Goal: Task Accomplishment & Management: Use online tool/utility

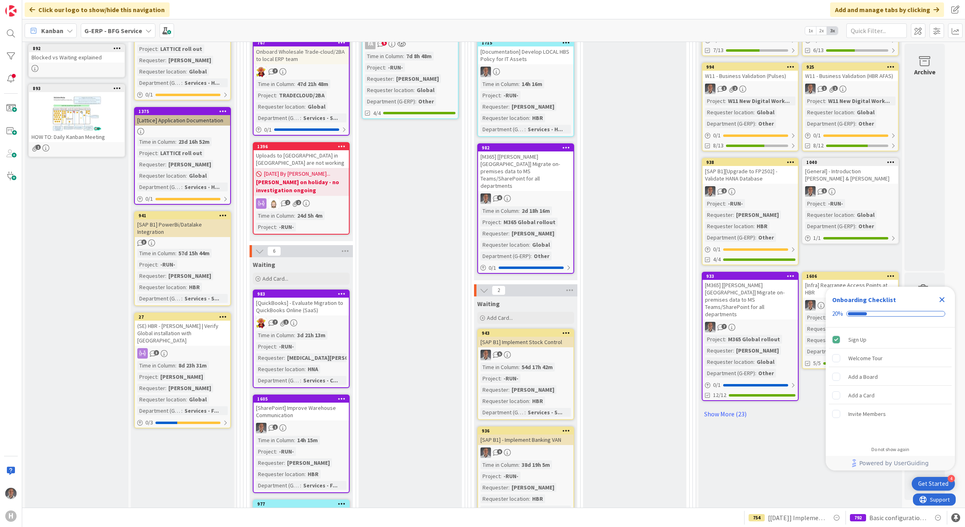
scroll to position [173, 0]
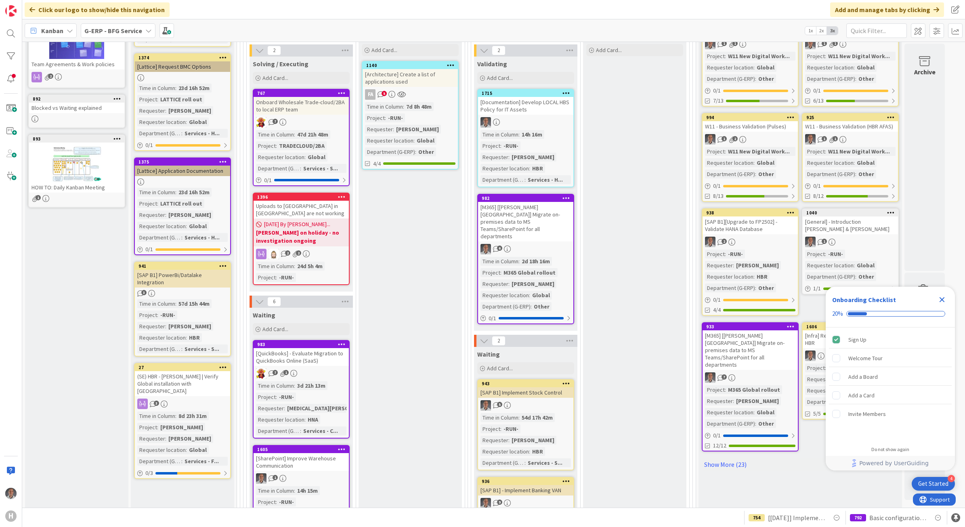
click at [138, 36] on div "G-ERP - BFG Service" at bounding box center [118, 30] width 75 height 15
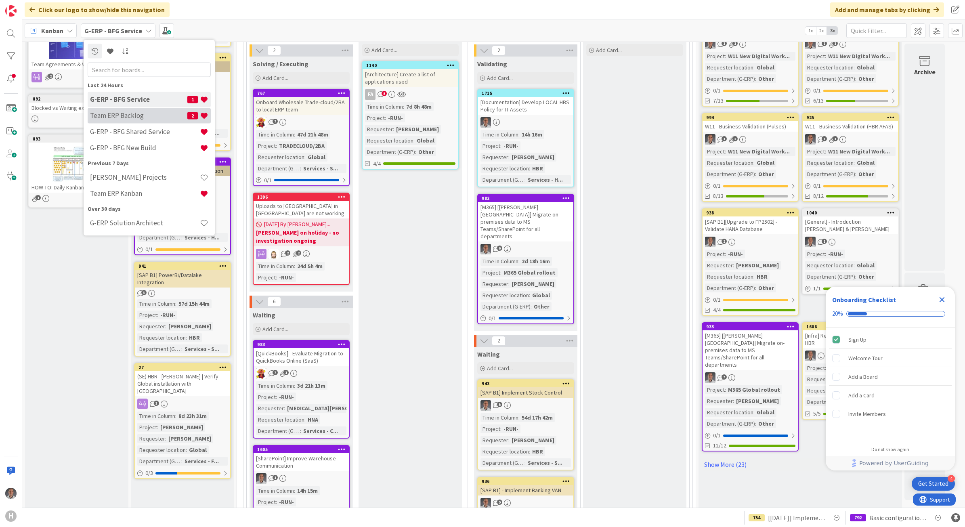
click at [134, 111] on h4 "Team ERP Backlog" at bounding box center [138, 115] width 97 height 8
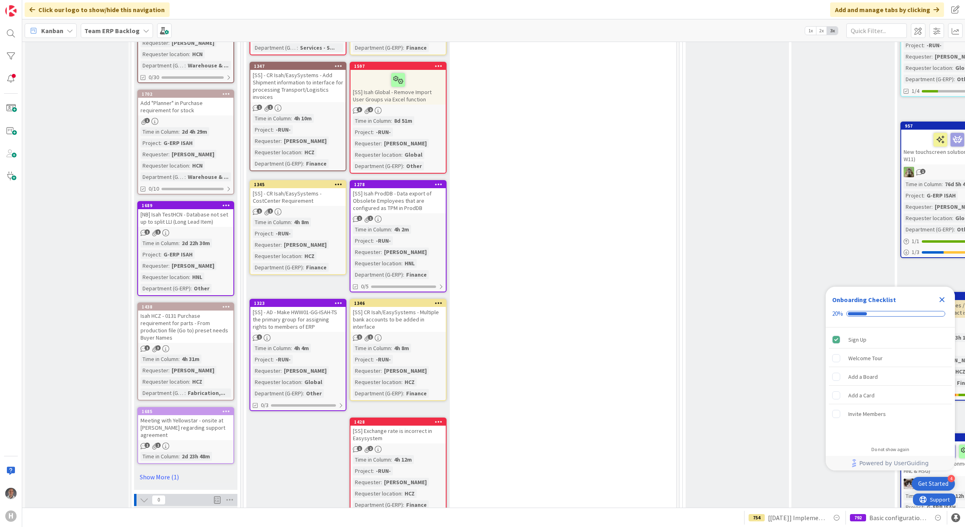
scroll to position [656, 0]
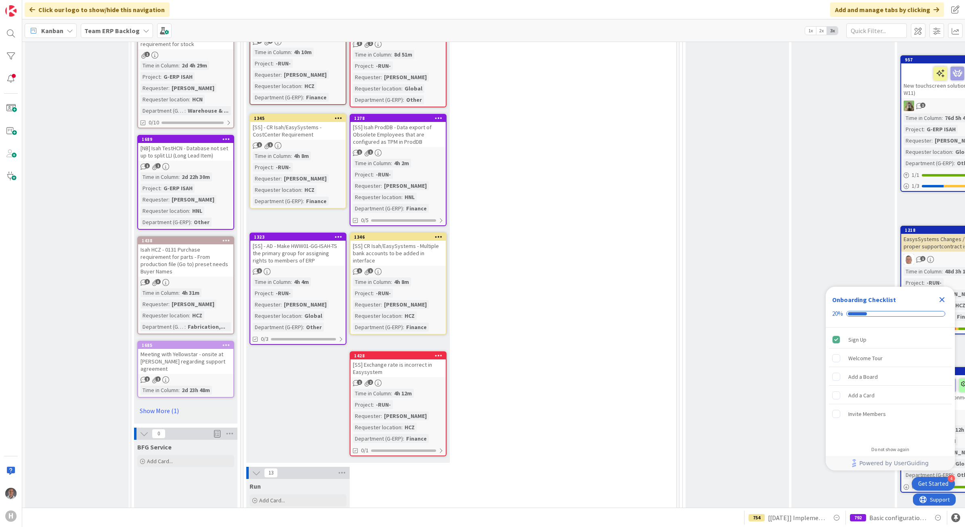
click at [281, 245] on div "[SS] - AD - Make HWW01-GG-ISAH-TS the primary group for assigning rights to mem…" at bounding box center [297, 253] width 95 height 25
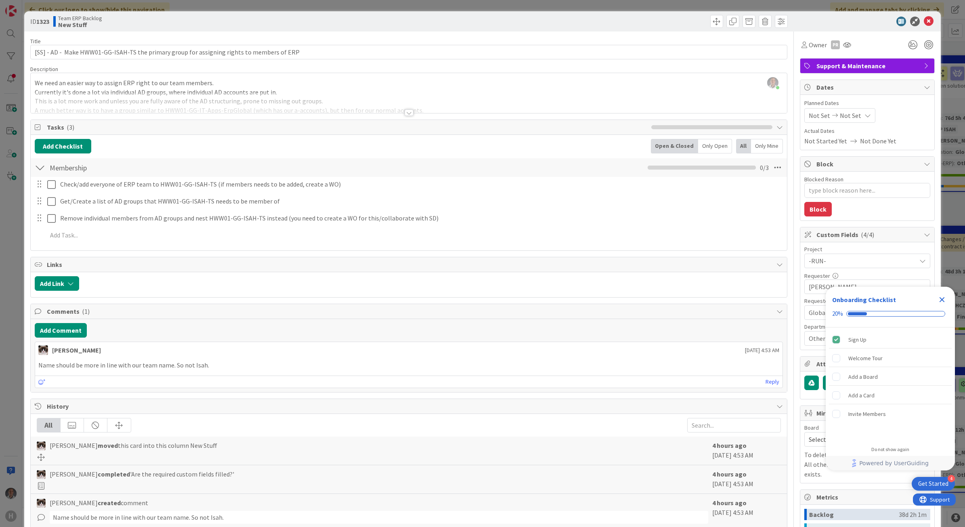
click at [405, 115] on div at bounding box center [409, 112] width 9 height 6
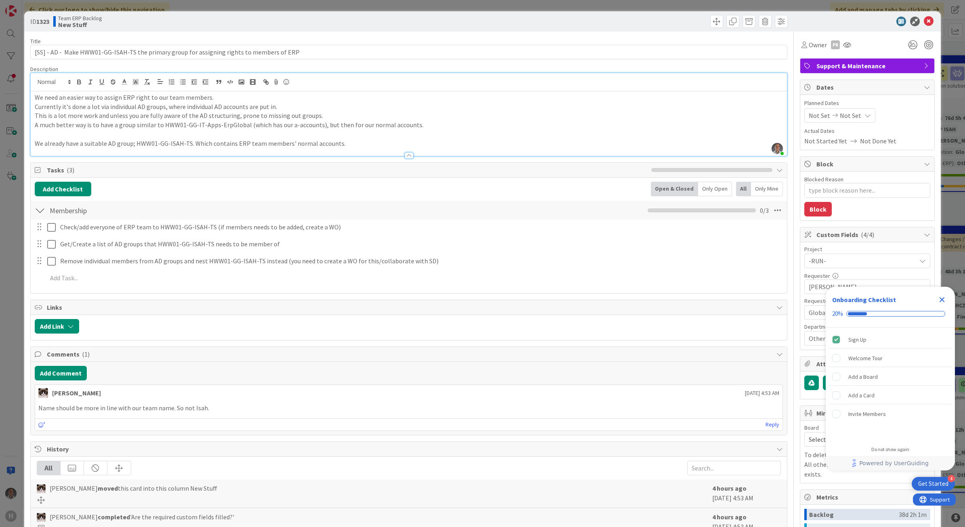
drag, startPoint x: 942, startPoint y: 297, endPoint x: 925, endPoint y: 293, distance: 17.4
click at [943, 298] on icon "Close Checklist" at bounding box center [942, 300] width 10 height 10
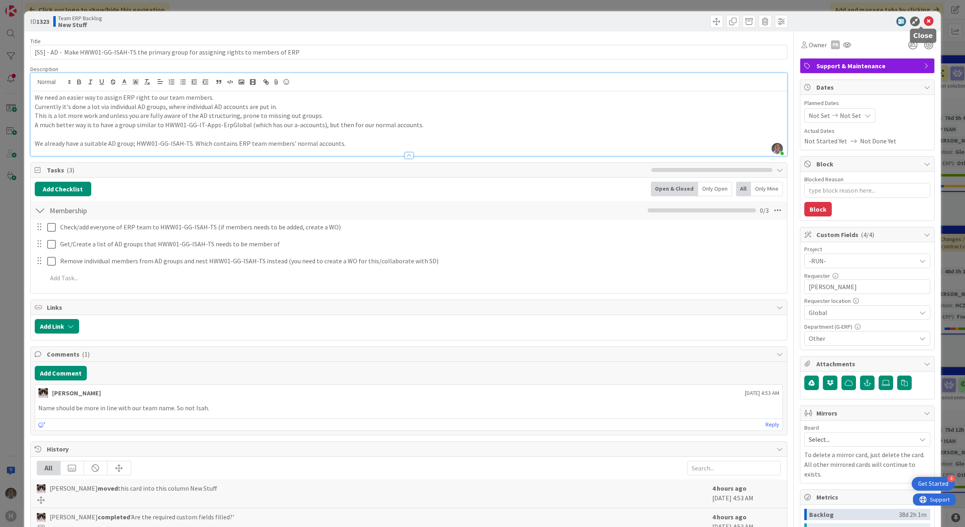
click at [924, 17] on icon at bounding box center [929, 22] width 10 height 10
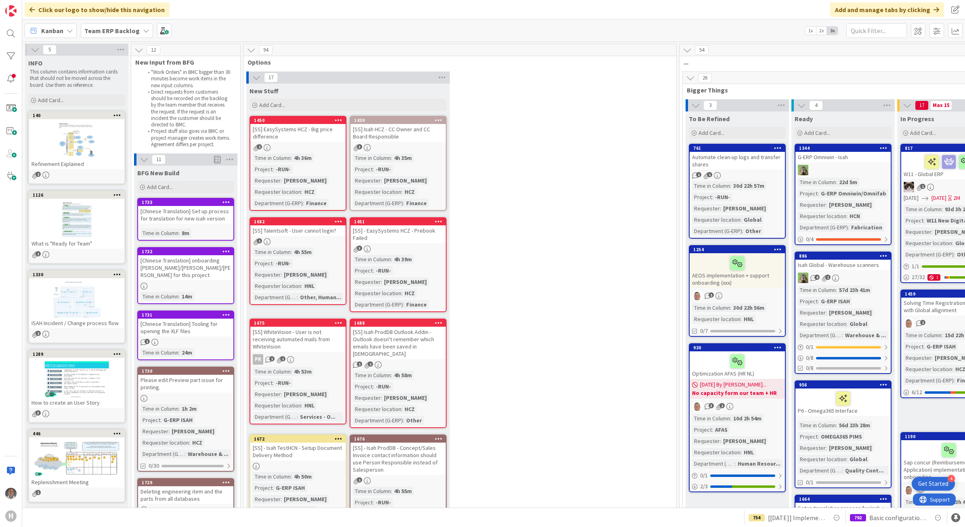
click at [125, 31] on b "Team ERP Backlog" at bounding box center [111, 31] width 55 height 8
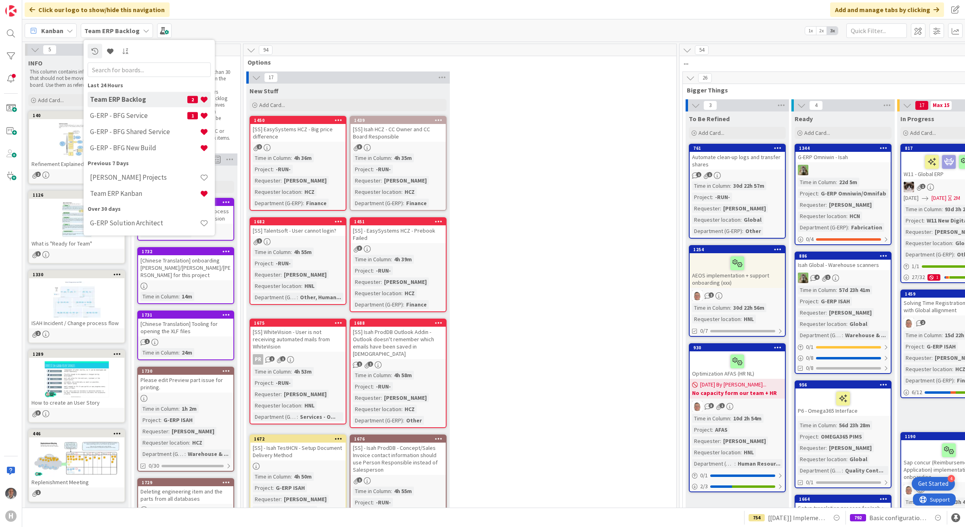
drag, startPoint x: 145, startPoint y: 113, endPoint x: 674, endPoint y: 160, distance: 531.0
click at [146, 113] on h4 "G-ERP - BFG Service" at bounding box center [138, 115] width 97 height 8
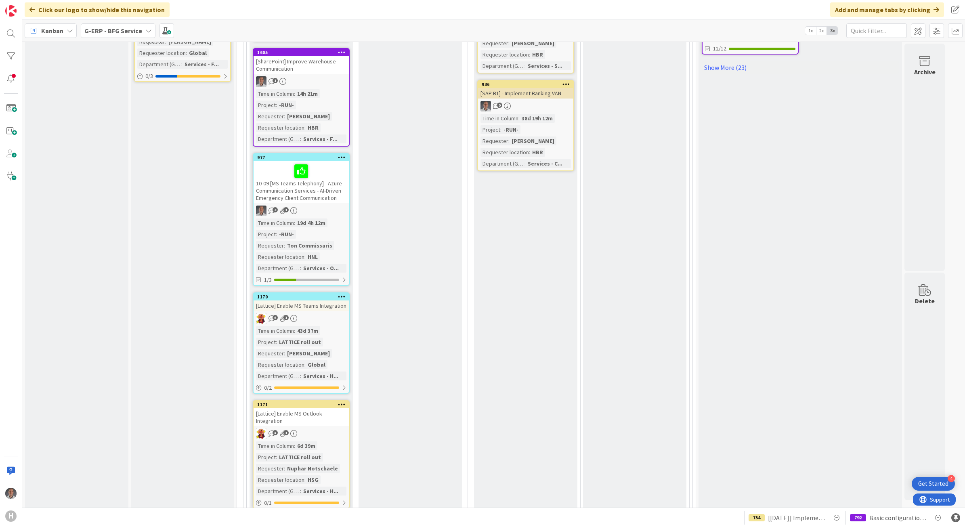
scroll to position [375, 0]
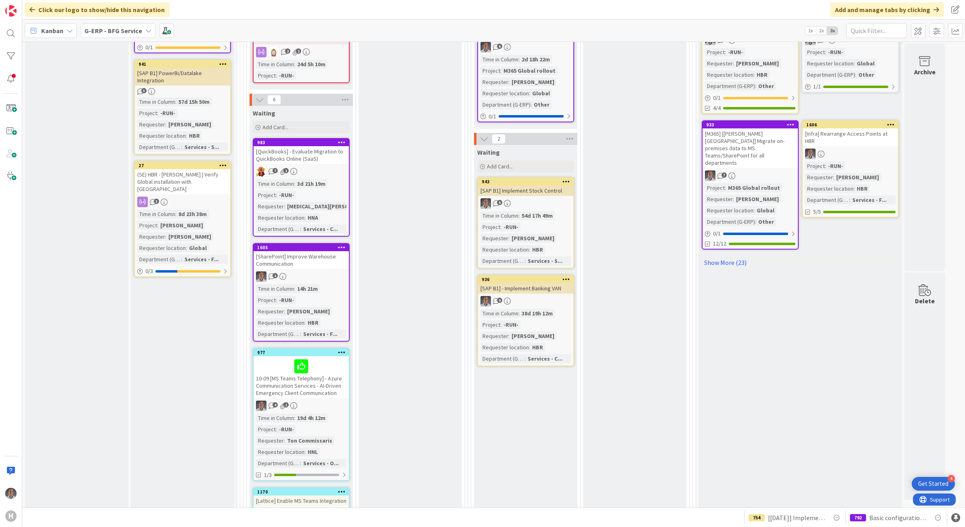
click at [114, 33] on b "G-ERP - BFG Service" at bounding box center [113, 31] width 58 height 8
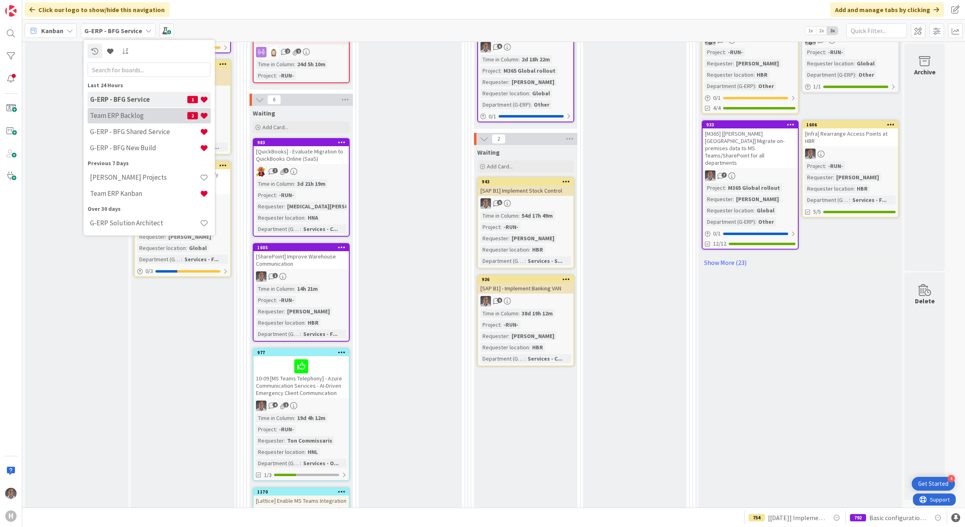
click at [128, 115] on h4 "Team ERP Backlog" at bounding box center [138, 115] width 97 height 8
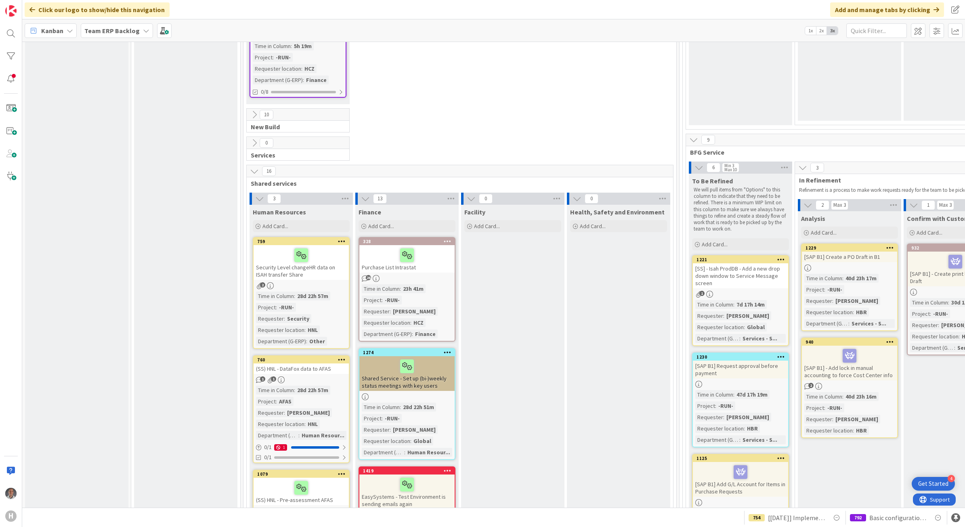
scroll to position [2574, 0]
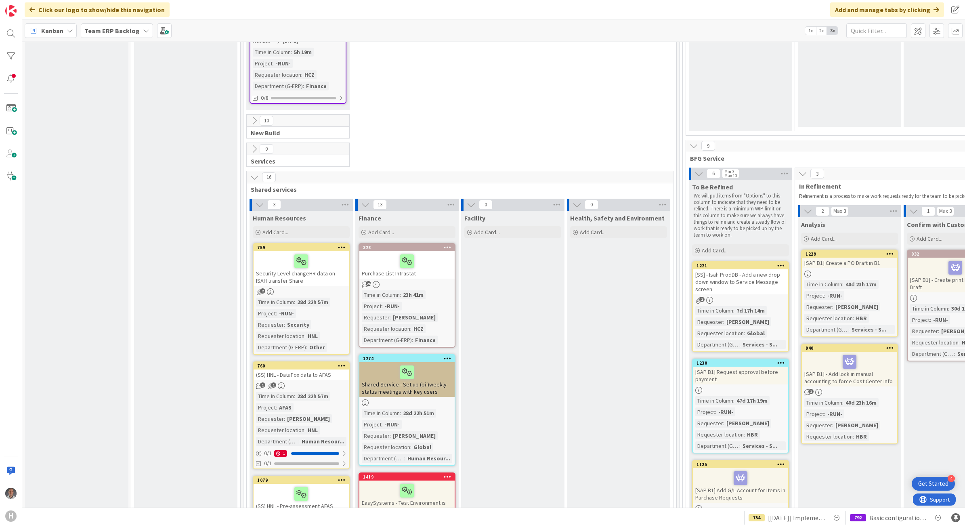
click at [254, 116] on icon at bounding box center [254, 120] width 9 height 9
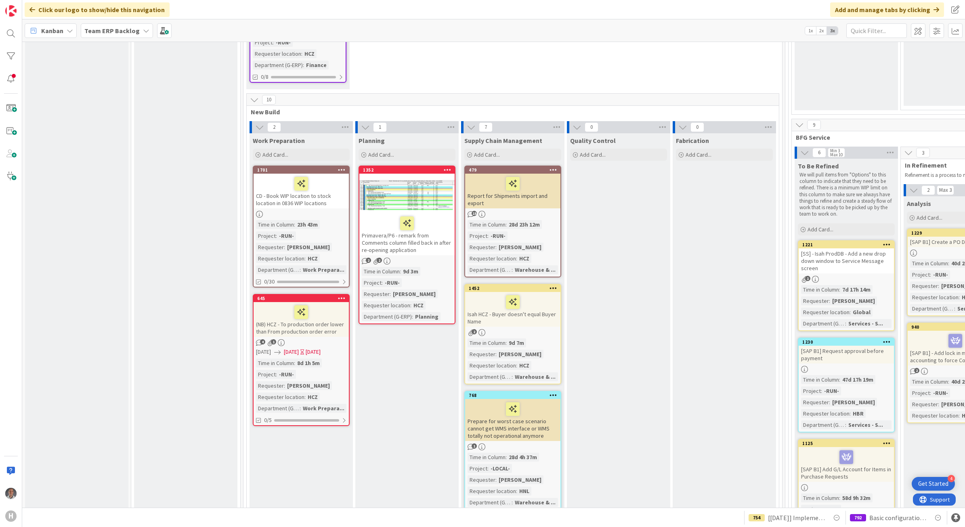
scroll to position [2473, 0]
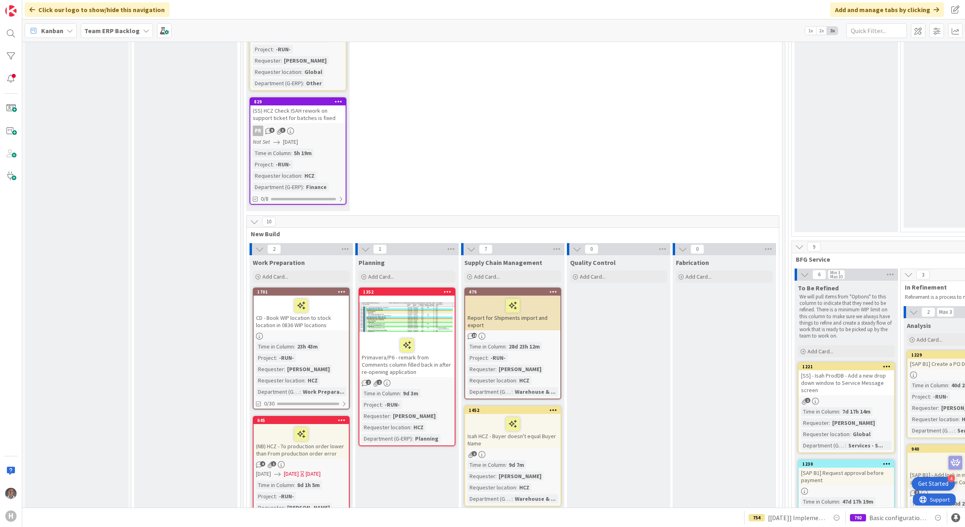
click at [255, 217] on icon at bounding box center [254, 221] width 9 height 9
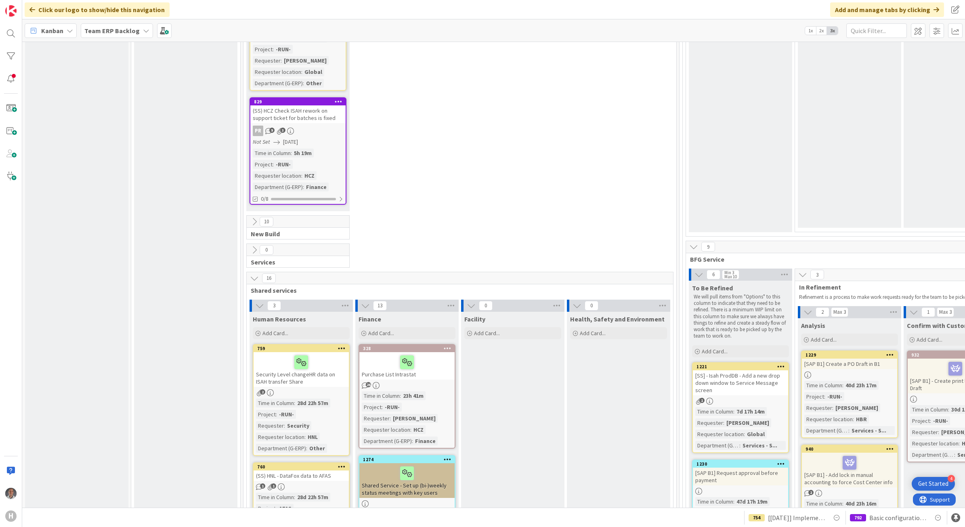
click at [100, 34] on span "Team ERP Backlog" at bounding box center [111, 31] width 55 height 10
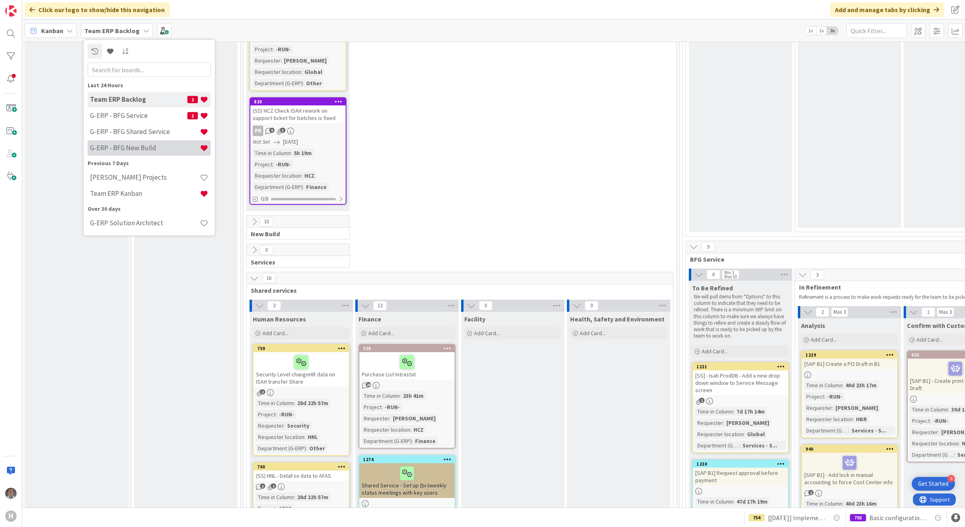
click at [155, 144] on h4 "G-ERP - BFG New Build" at bounding box center [145, 148] width 110 height 8
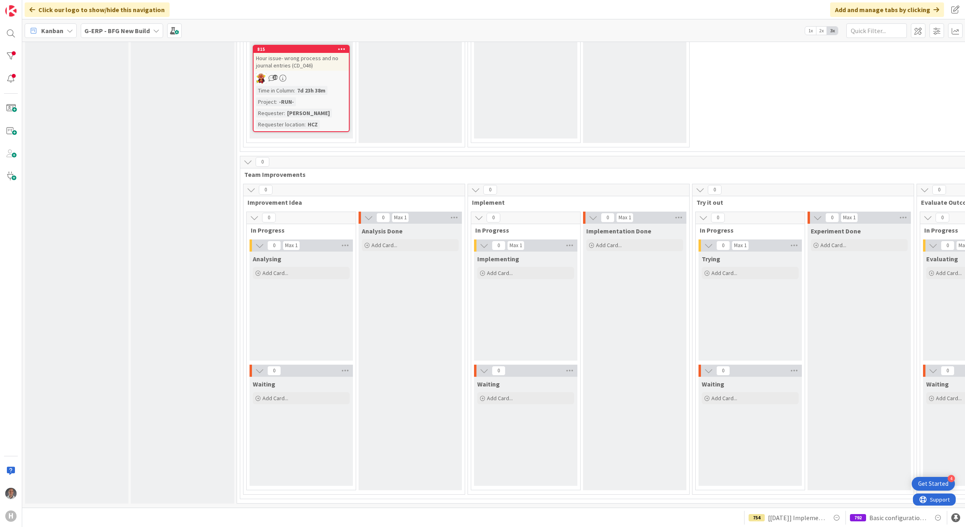
click at [249, 157] on icon at bounding box center [248, 161] width 9 height 9
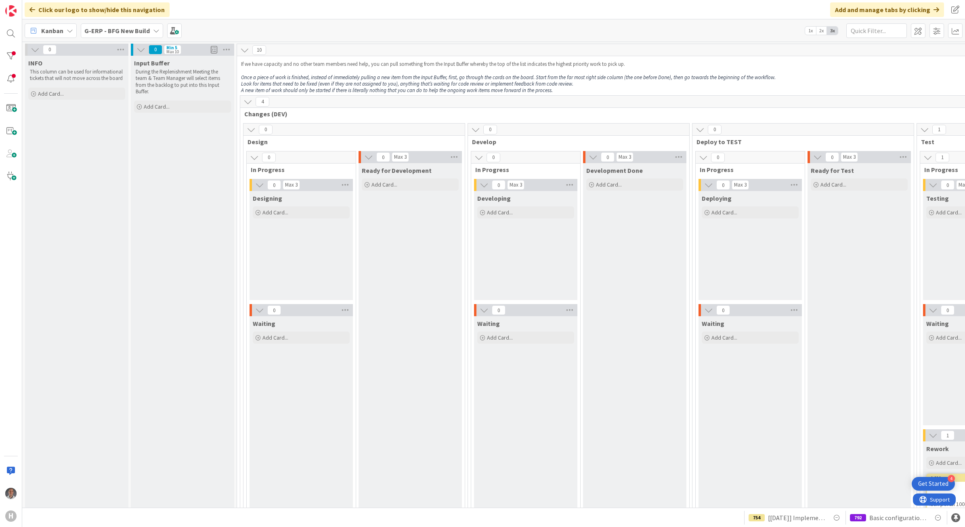
click at [136, 30] on b "G-ERP - BFG New Build" at bounding box center [116, 31] width 65 height 8
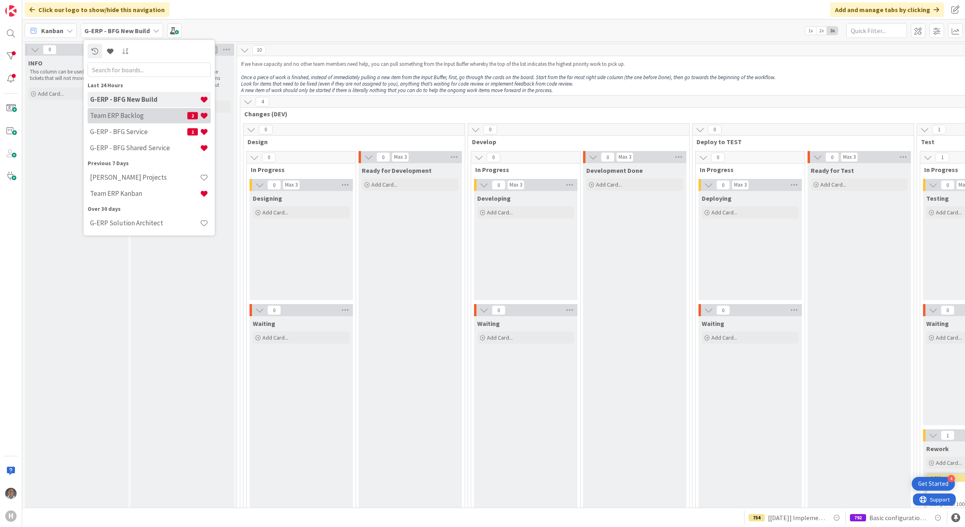
click at [150, 116] on h4 "Team ERP Backlog" at bounding box center [138, 115] width 97 height 8
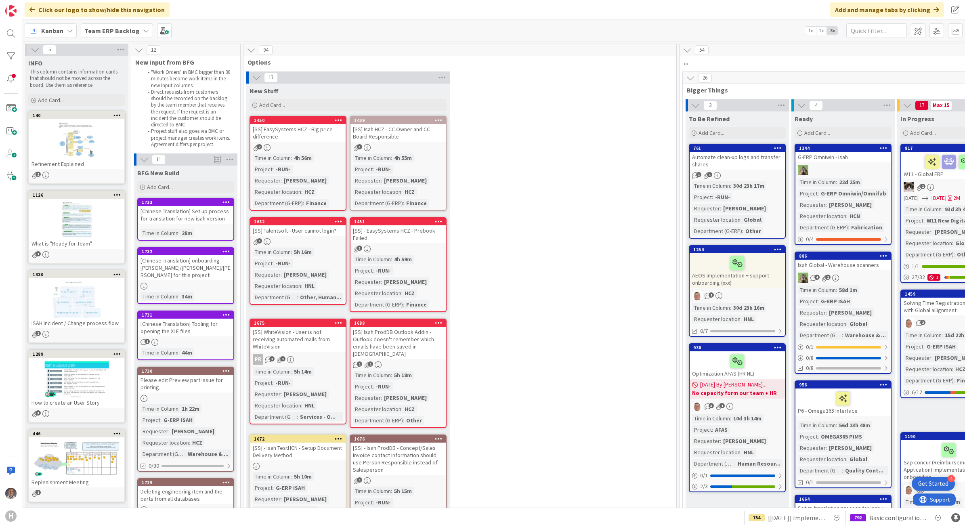
click at [126, 34] on b "Team ERP Backlog" at bounding box center [111, 31] width 55 height 8
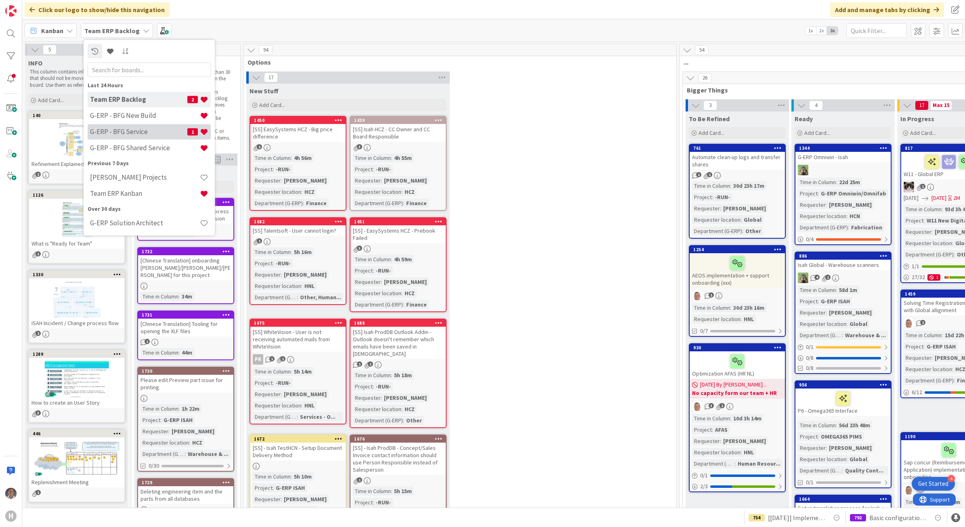
click at [144, 133] on h4 "G-ERP - BFG Service" at bounding box center [138, 132] width 97 height 8
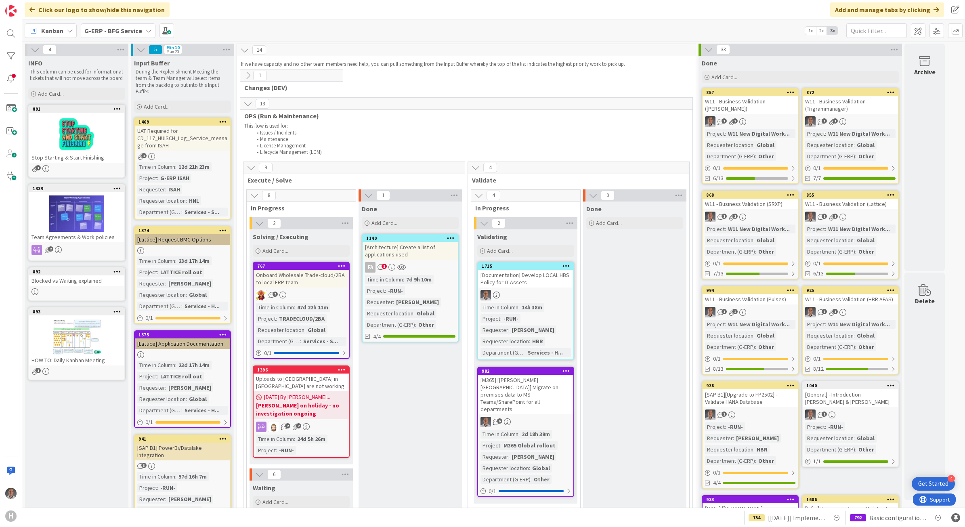
click at [142, 29] on div "G-ERP - BFG Service" at bounding box center [118, 30] width 75 height 15
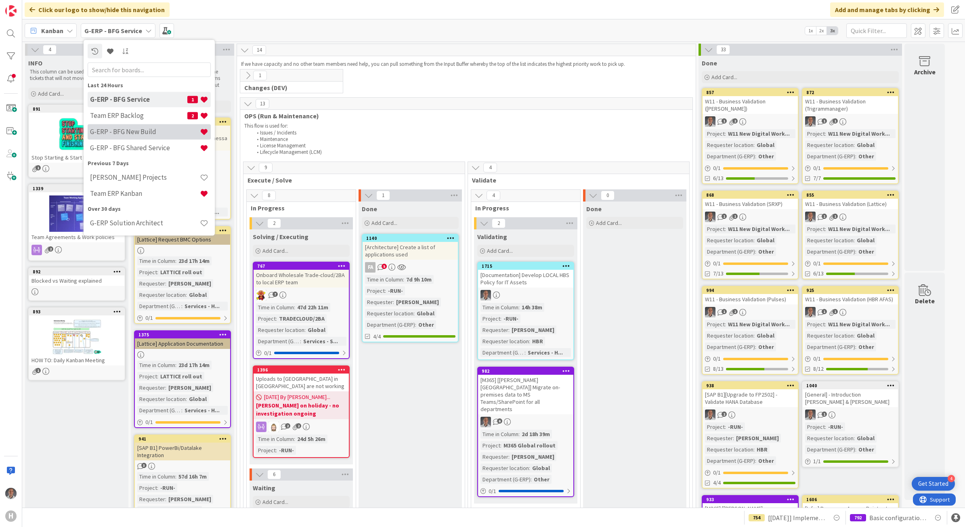
click at [145, 132] on h4 "G-ERP - BFG New Build" at bounding box center [145, 132] width 110 height 8
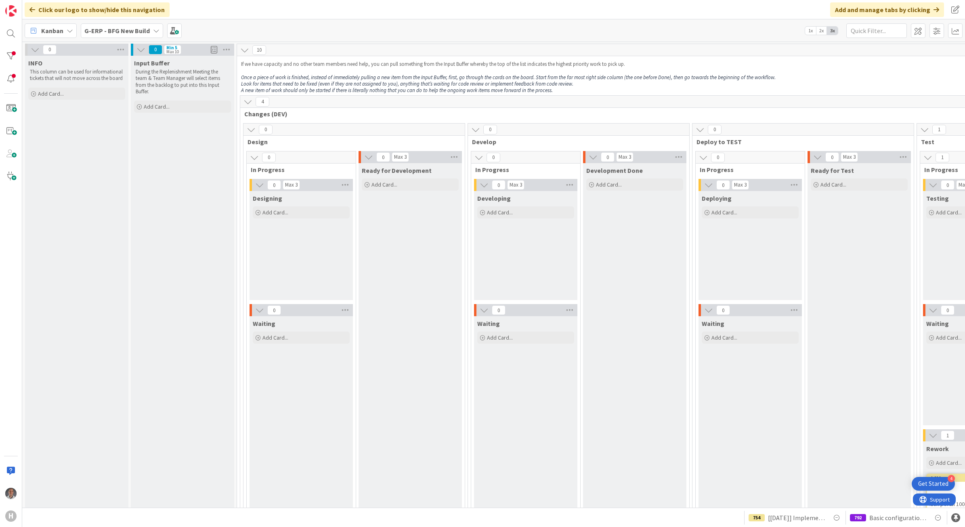
click at [125, 31] on b "G-ERP - BFG New Build" at bounding box center [116, 31] width 65 height 8
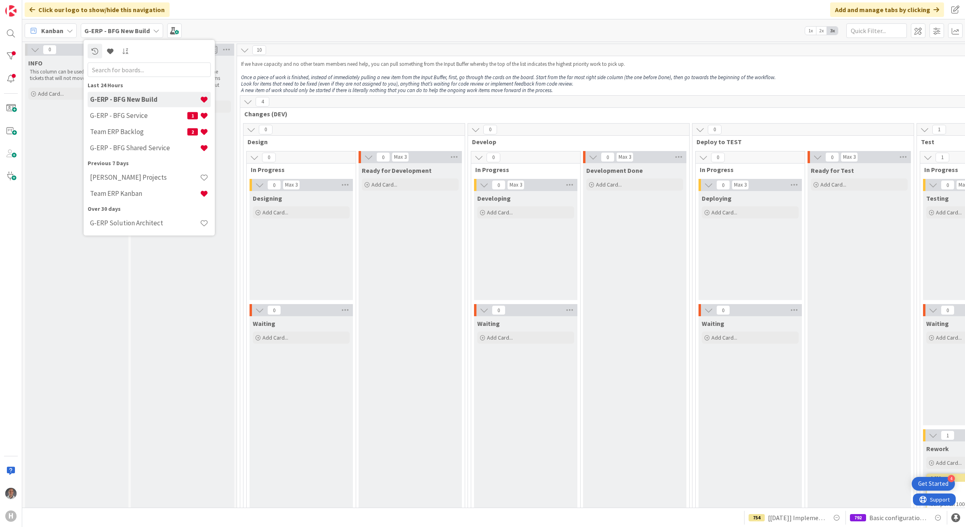
click at [65, 31] on div "Kanban" at bounding box center [51, 30] width 52 height 15
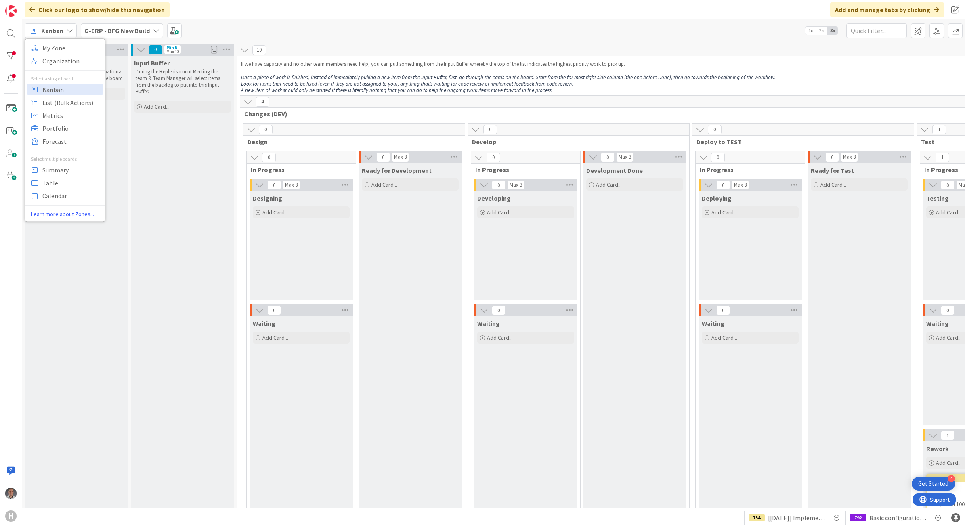
click at [154, 29] on icon at bounding box center [156, 30] width 6 height 6
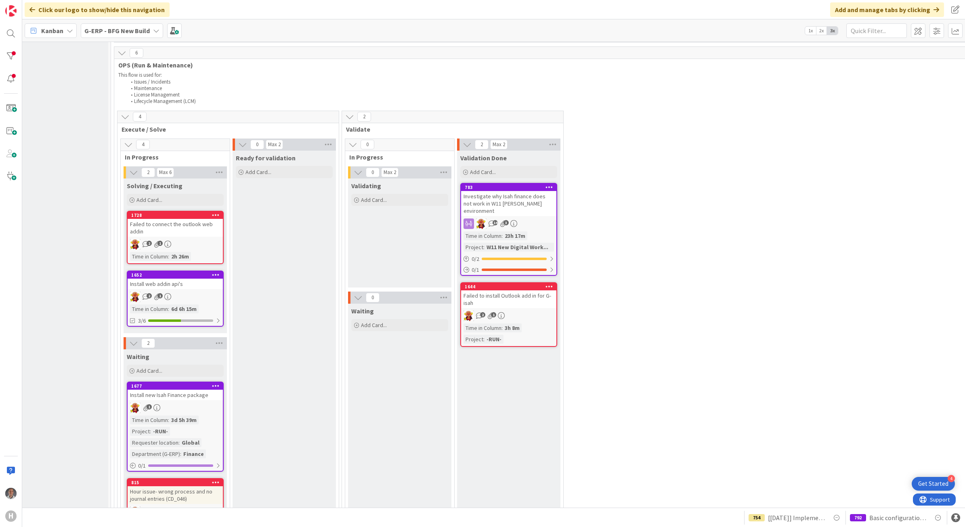
scroll to position [555, 0]
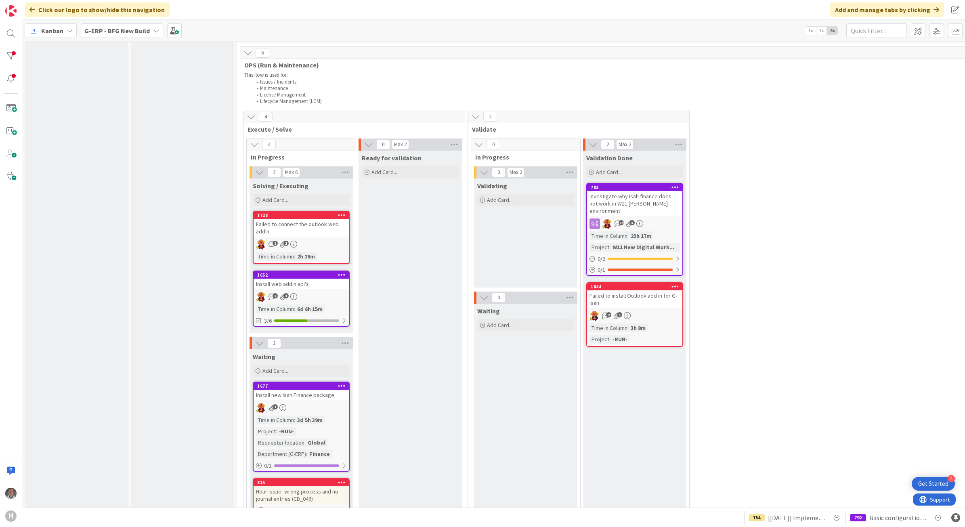
click at [135, 34] on b "G-ERP - BFG New Build" at bounding box center [116, 31] width 65 height 8
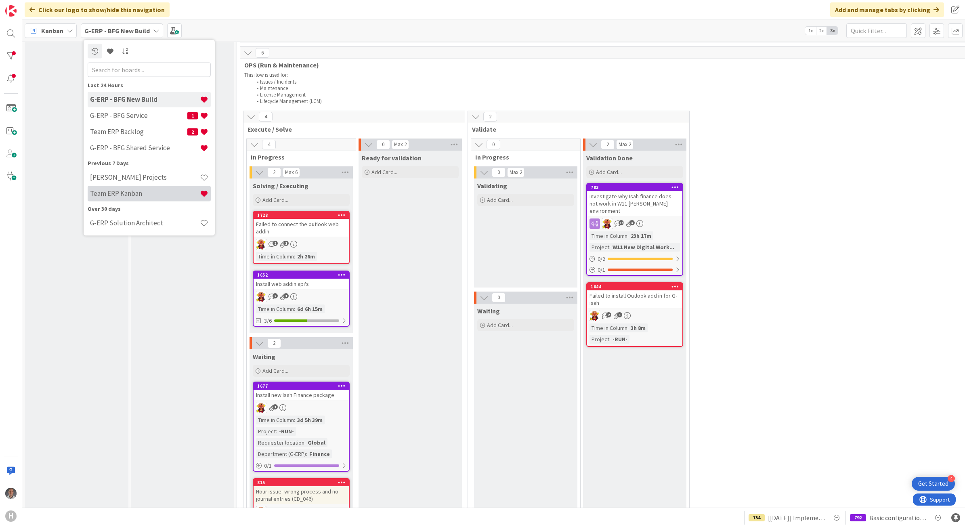
click at [143, 188] on div "Team ERP Kanban" at bounding box center [149, 193] width 123 height 15
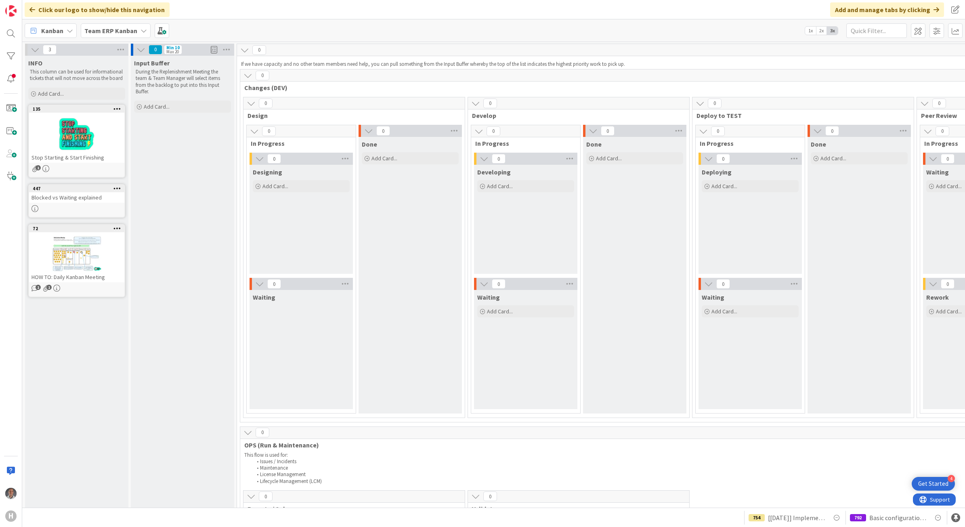
click at [132, 35] on span "Team ERP Kanban" at bounding box center [110, 31] width 53 height 10
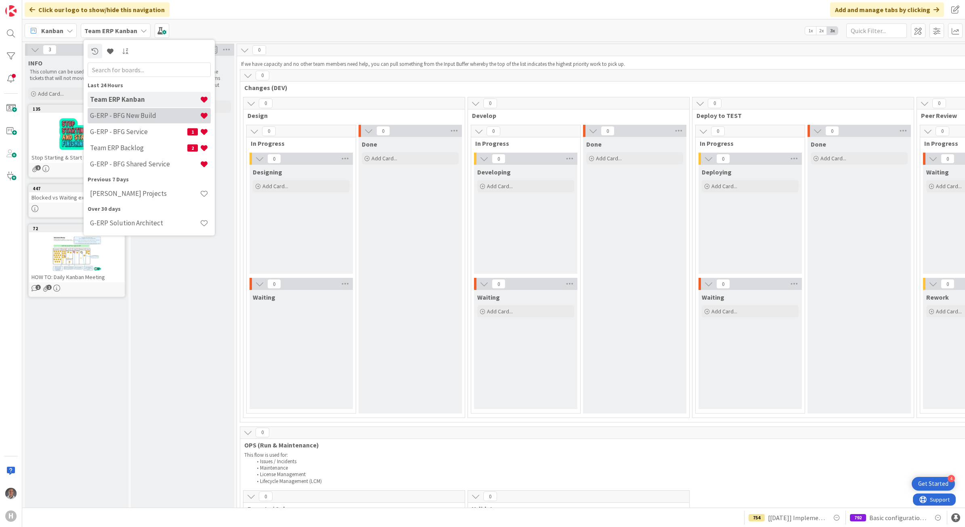
click at [154, 118] on h4 "G-ERP - BFG New Build" at bounding box center [145, 115] width 110 height 8
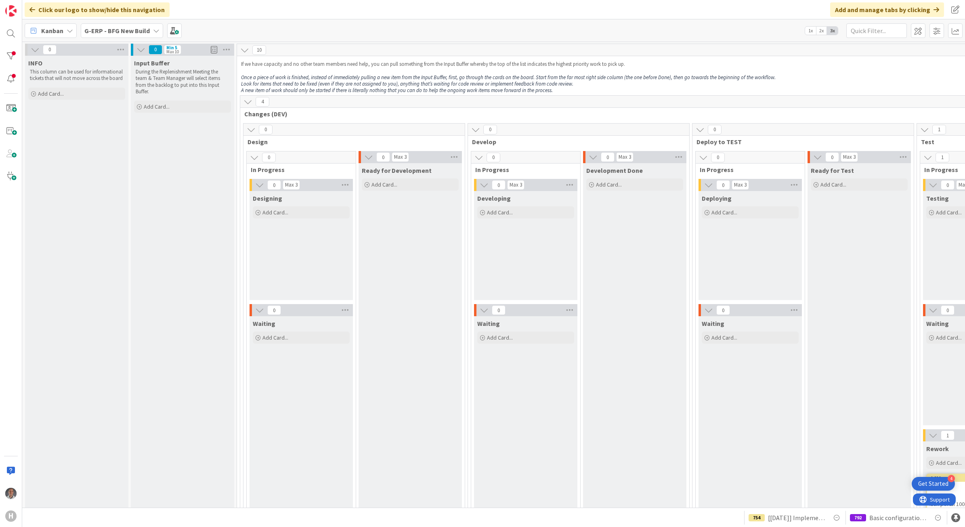
click at [98, 29] on b "G-ERP - BFG New Build" at bounding box center [116, 31] width 65 height 8
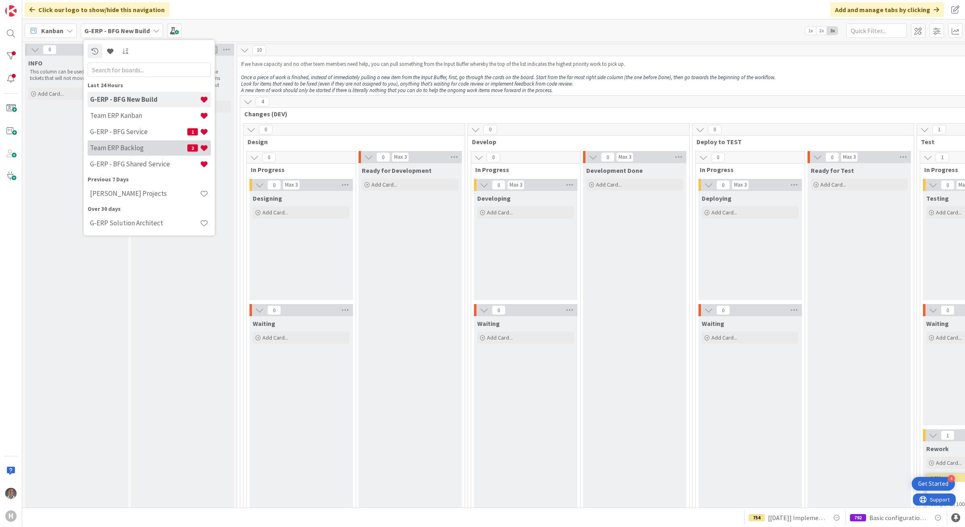
click at [141, 147] on h4 "Team ERP Backlog" at bounding box center [138, 148] width 97 height 8
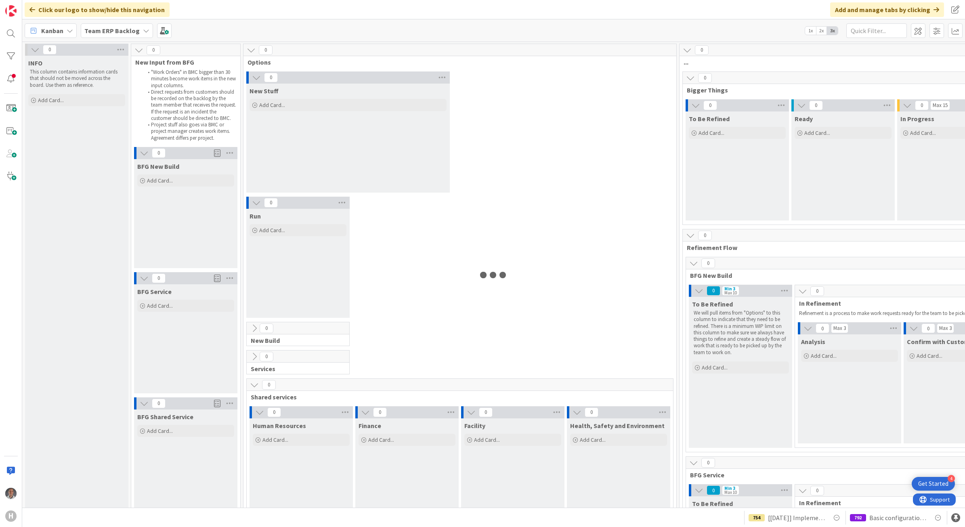
click at [132, 31] on b "Team ERP Backlog" at bounding box center [111, 31] width 55 height 8
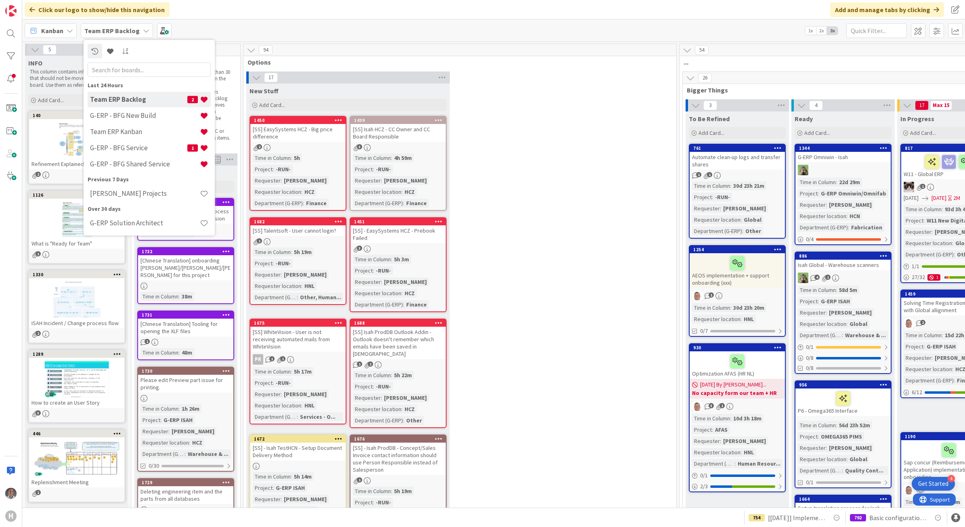
drag, startPoint x: 624, startPoint y: 170, endPoint x: 620, endPoint y: 169, distance: 4.7
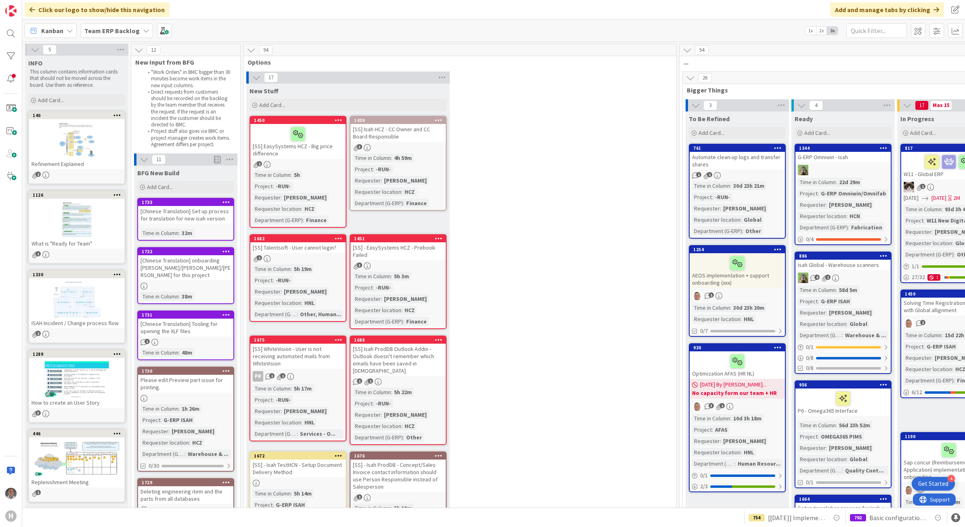
click at [327, 146] on div "[SS] EasySystems HCZ - Big price difference" at bounding box center [297, 141] width 95 height 35
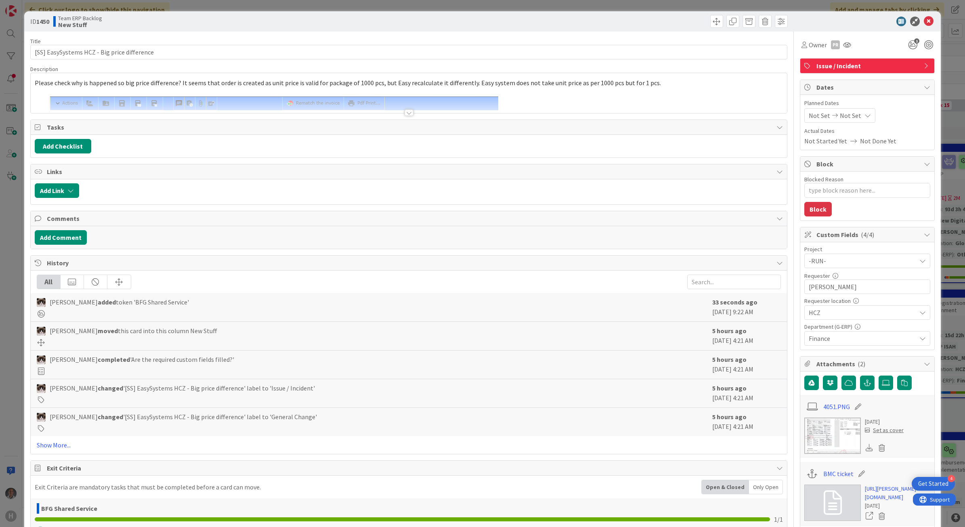
click at [405, 114] on div at bounding box center [409, 112] width 9 height 6
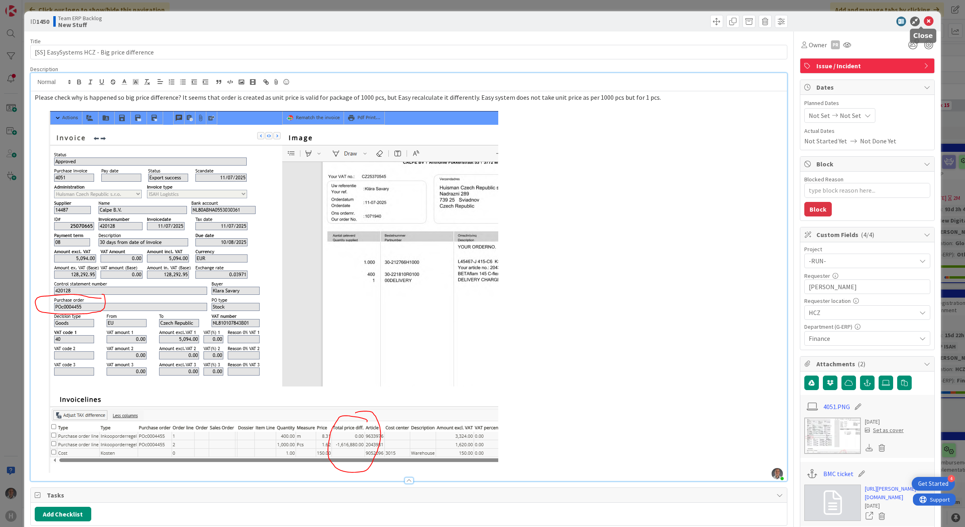
click at [925, 19] on icon at bounding box center [929, 22] width 10 height 10
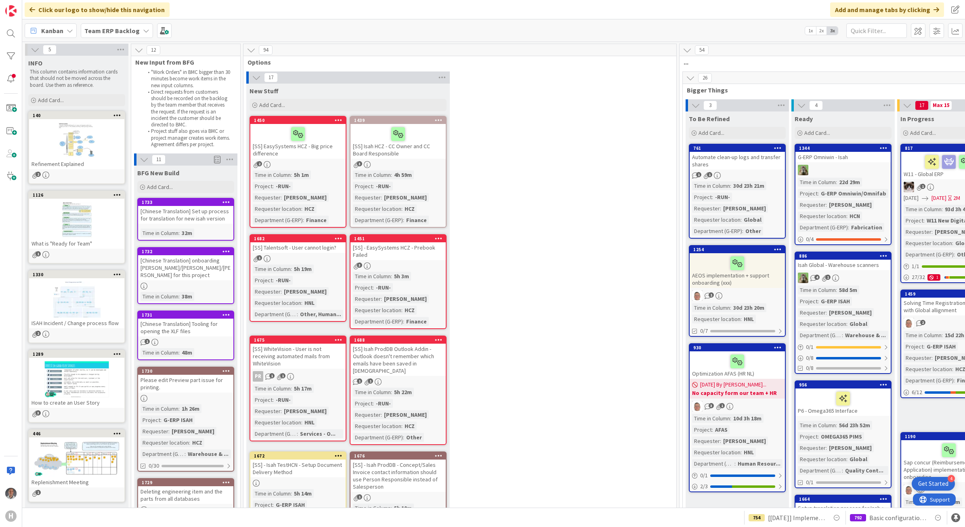
click at [312, 250] on div "[SS] Talentsoft - User cannot login?" at bounding box center [297, 247] width 95 height 10
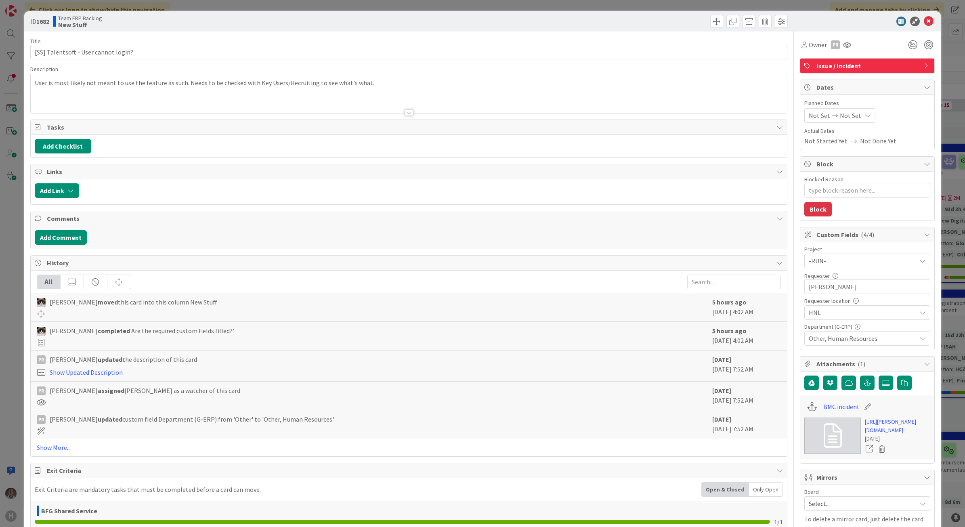
type textarea "x"
click at [405, 114] on div at bounding box center [409, 112] width 9 height 6
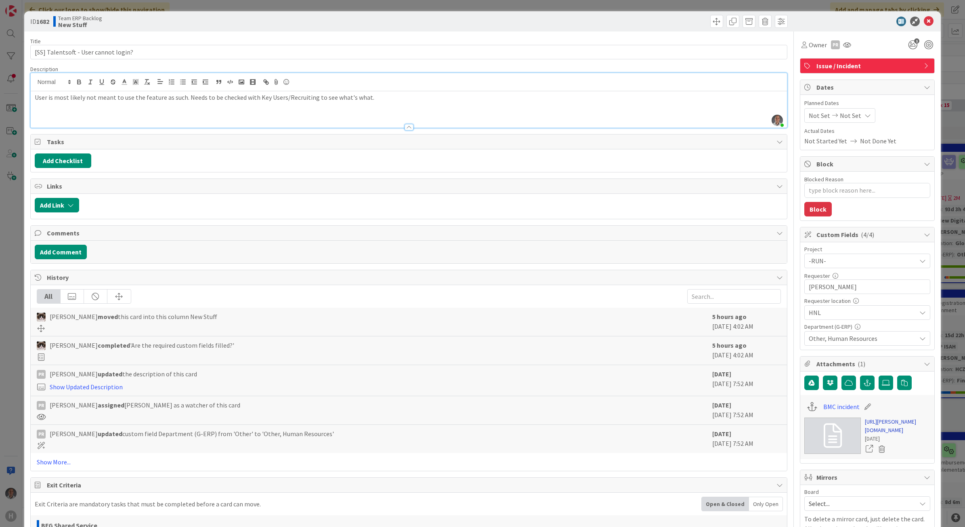
click at [873, 422] on link "https://huisman-smartit.onbmc.com/smartit/app/#/incident/AGGEFRDUJONBTASZ5Z0LSZ…" at bounding box center [897, 426] width 65 height 17
click at [924, 21] on icon at bounding box center [929, 22] width 10 height 10
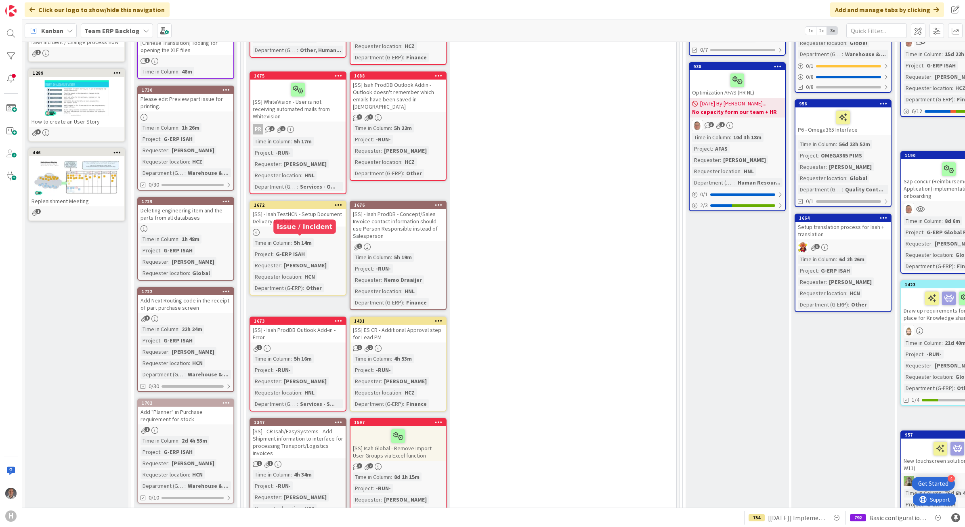
scroll to position [202, 0]
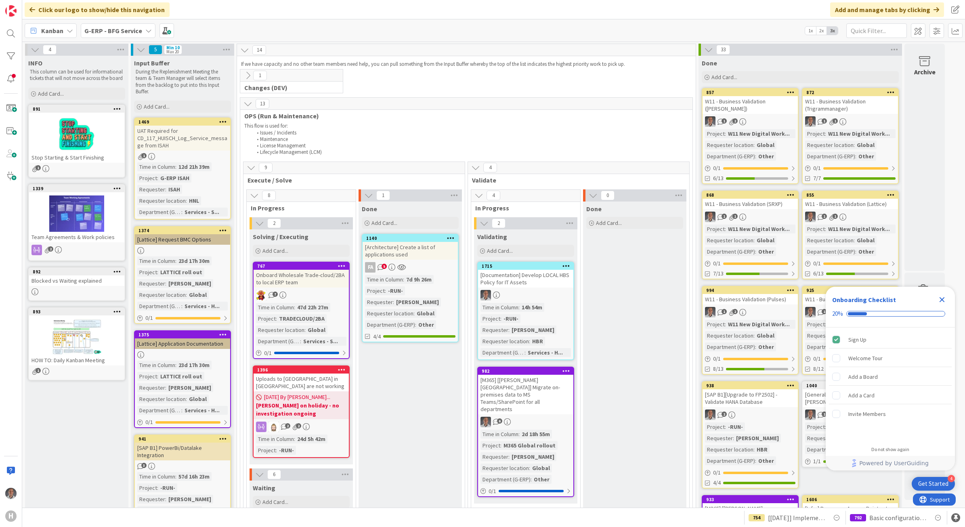
click at [325, 282] on div "Onboard Wholesale Trade-cloud/2BA to local ERP team" at bounding box center [301, 279] width 95 height 18
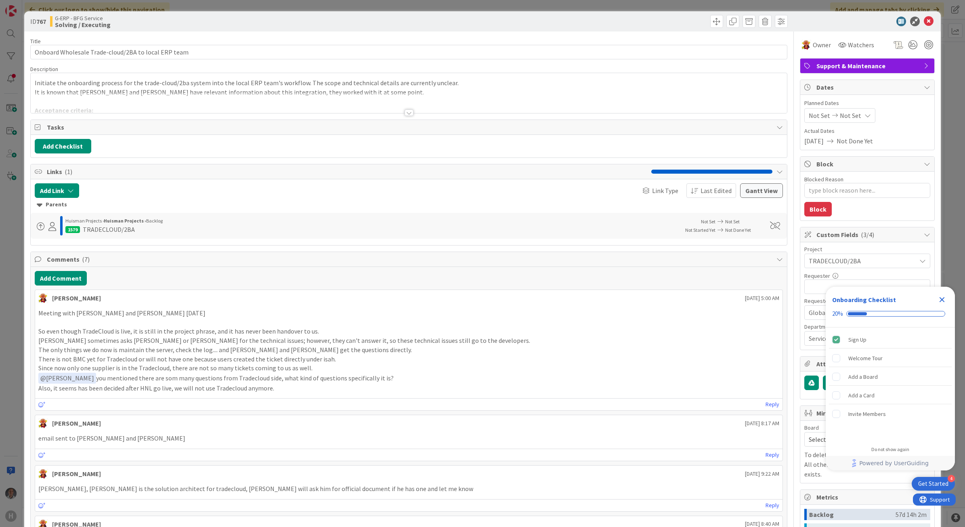
type textarea "x"
click at [73, 285] on button "Add Comment" at bounding box center [61, 278] width 52 height 15
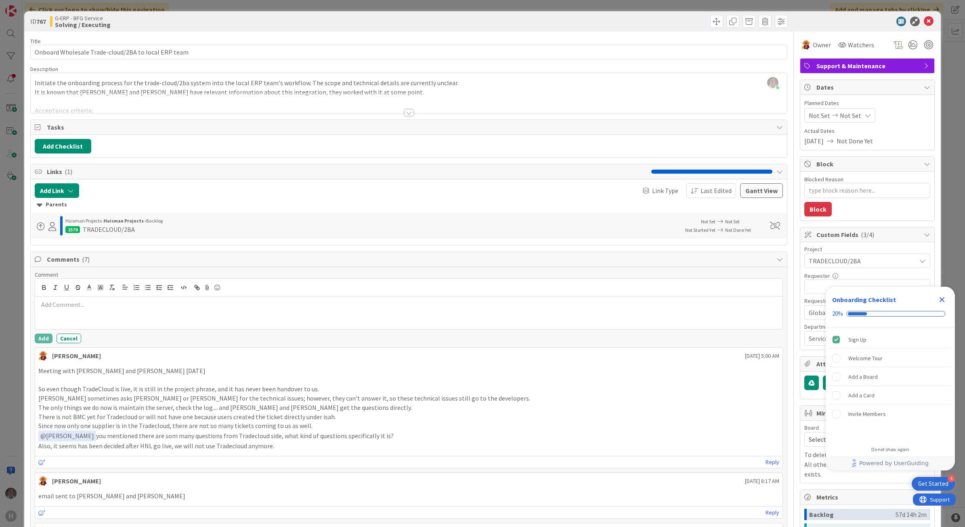
click at [93, 312] on div at bounding box center [409, 313] width 748 height 32
click at [69, 306] on p "Check with Kriesels, Christian" at bounding box center [408, 304] width 741 height 9
click at [148, 316] on p "We need to create BMC options for openening tickets" at bounding box center [408, 313] width 741 height 9
click at [183, 317] on p "We need to create BMC options for opening tickets" at bounding box center [408, 313] width 741 height 9
click at [44, 340] on button "Add" at bounding box center [44, 339] width 18 height 10
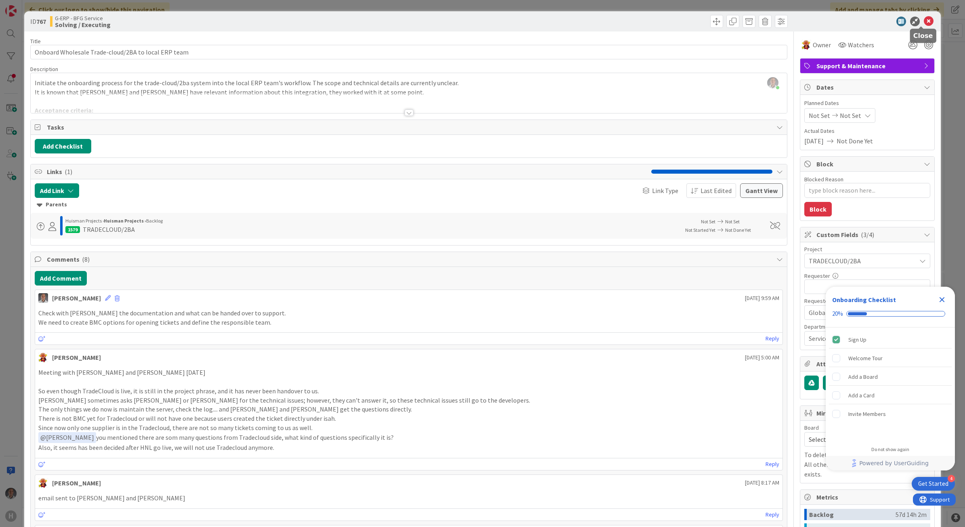
click at [924, 23] on icon at bounding box center [929, 22] width 10 height 10
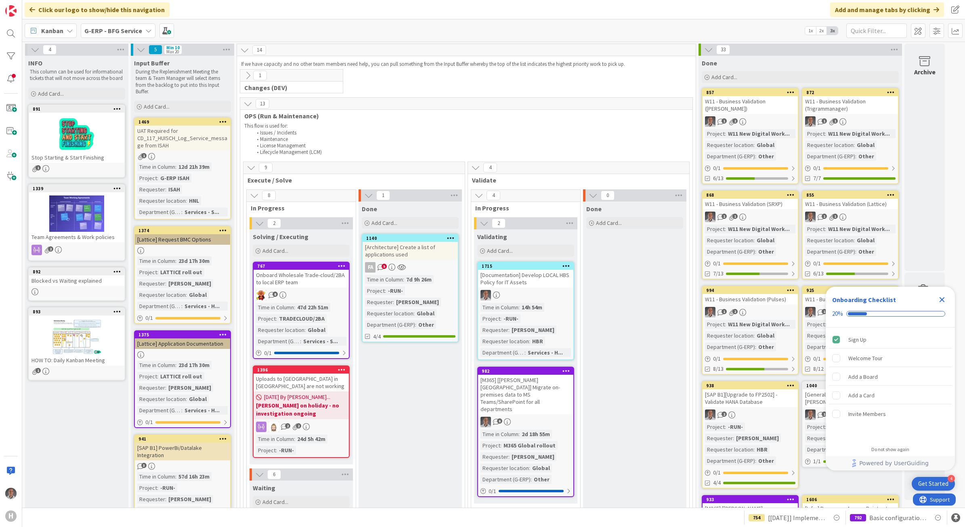
drag, startPoint x: 940, startPoint y: 300, endPoint x: 901, endPoint y: 300, distance: 38.4
click at [940, 300] on icon "Close Checklist" at bounding box center [942, 300] width 10 height 10
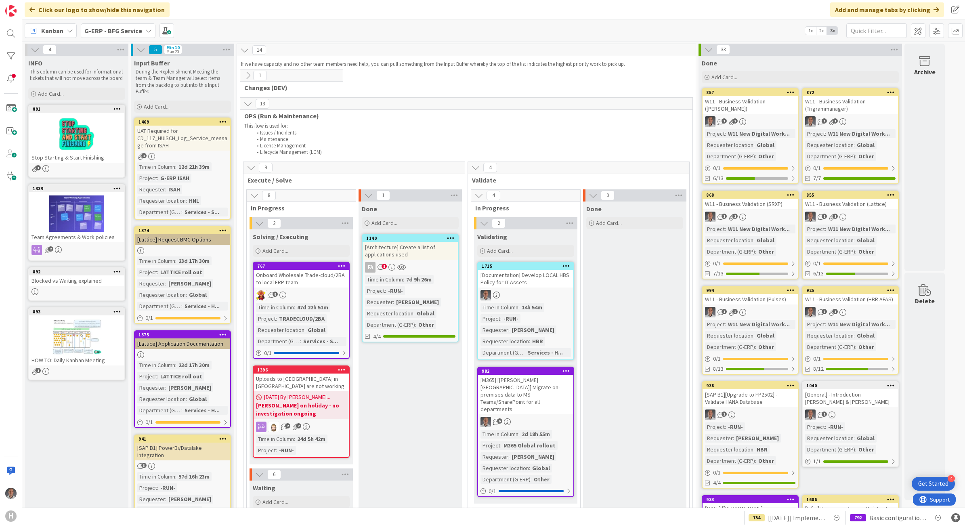
click at [247, 71] on icon at bounding box center [248, 75] width 9 height 9
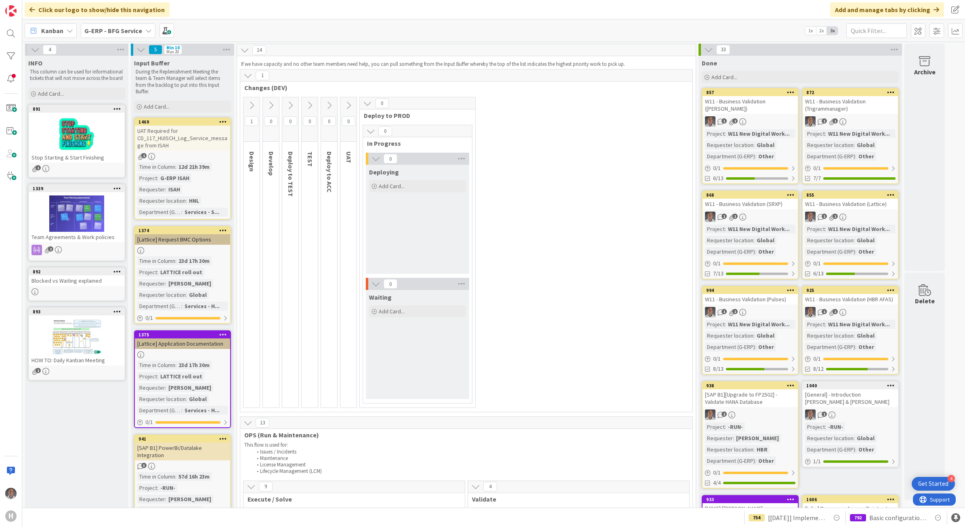
click at [253, 107] on icon at bounding box center [251, 105] width 9 height 9
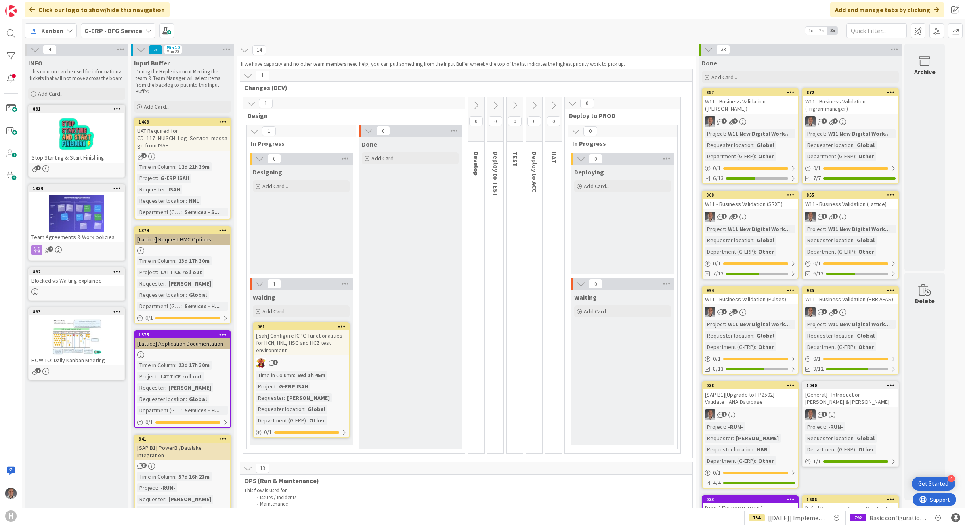
click at [571, 106] on icon at bounding box center [572, 103] width 9 height 9
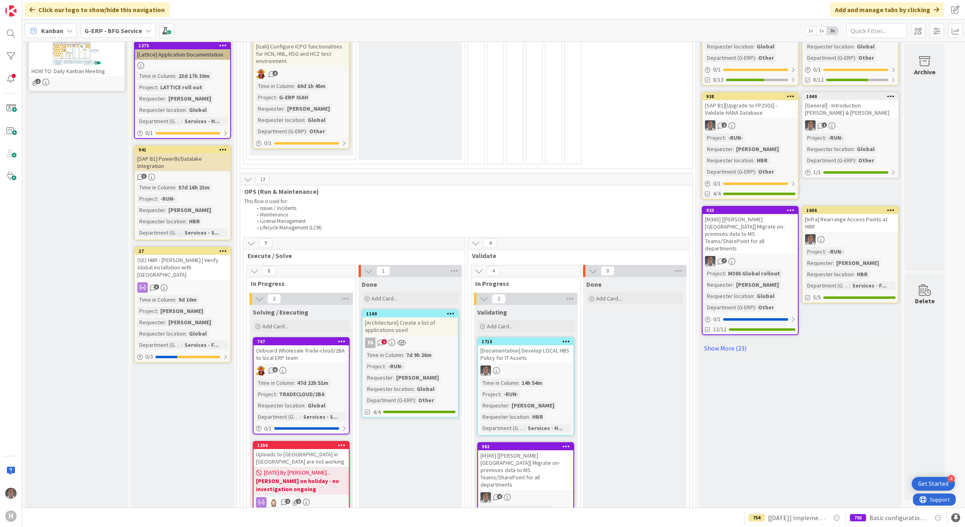
scroll to position [303, 0]
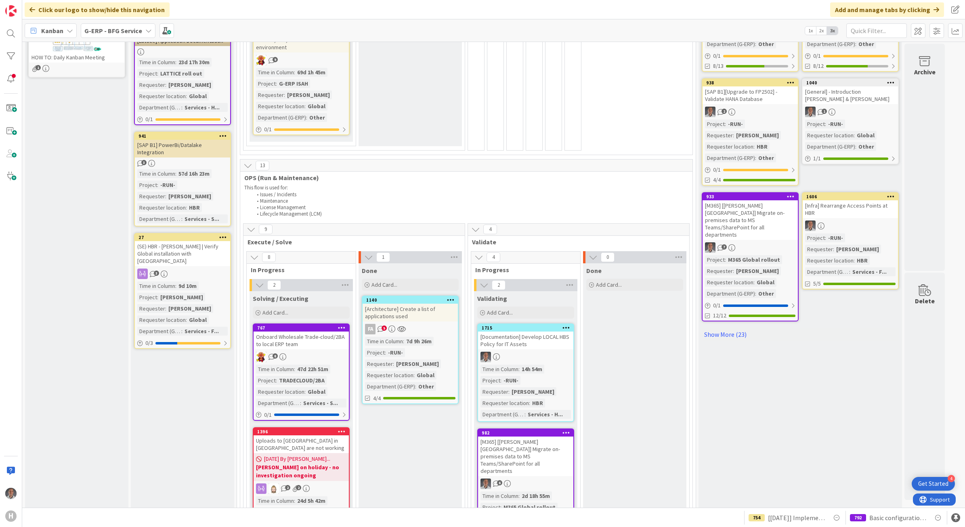
click at [184, 142] on div "[SAP B1] PowerBi/Datalake Integration" at bounding box center [182, 149] width 95 height 18
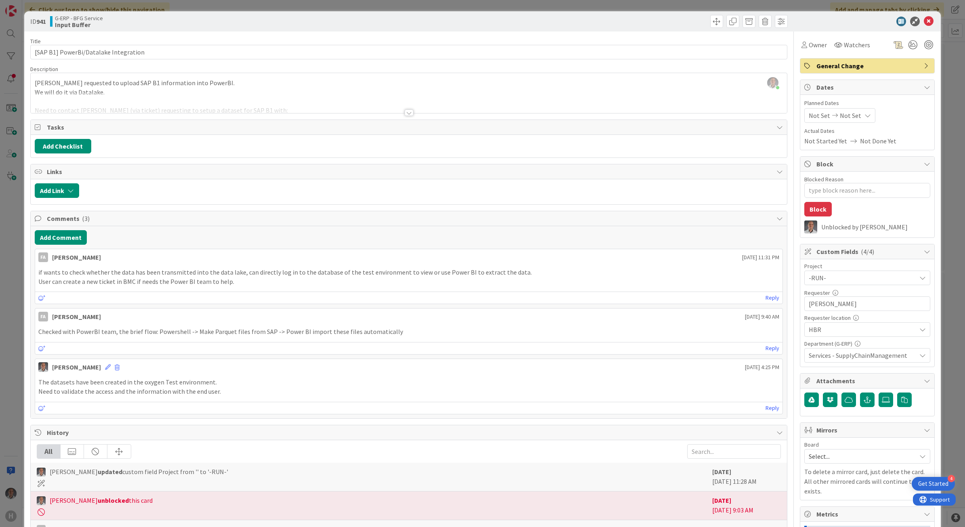
click at [409, 113] on div at bounding box center [409, 112] width 9 height 6
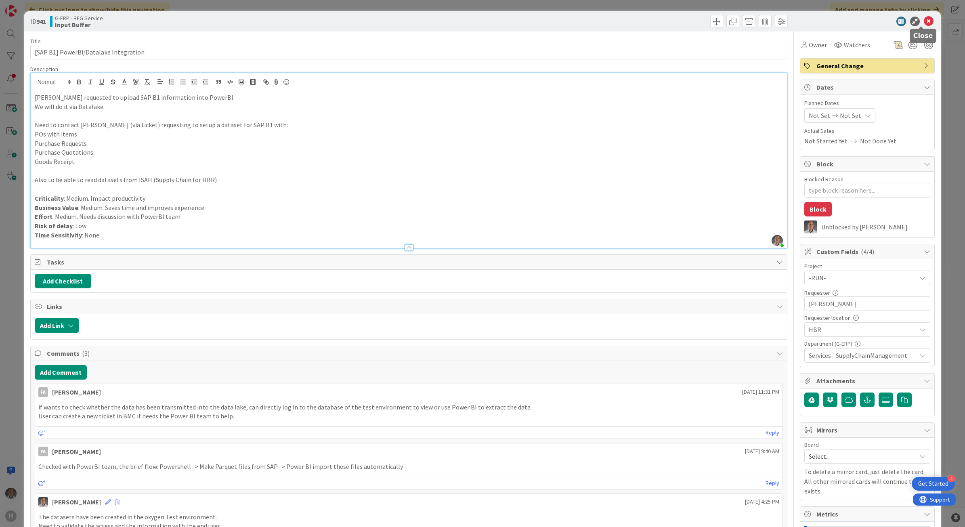
click at [924, 25] on icon at bounding box center [929, 22] width 10 height 10
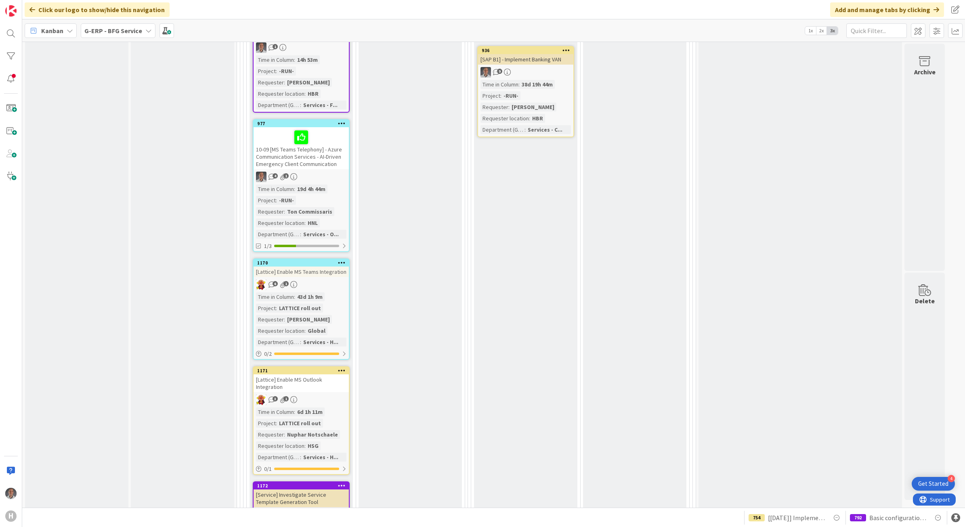
scroll to position [1060, 0]
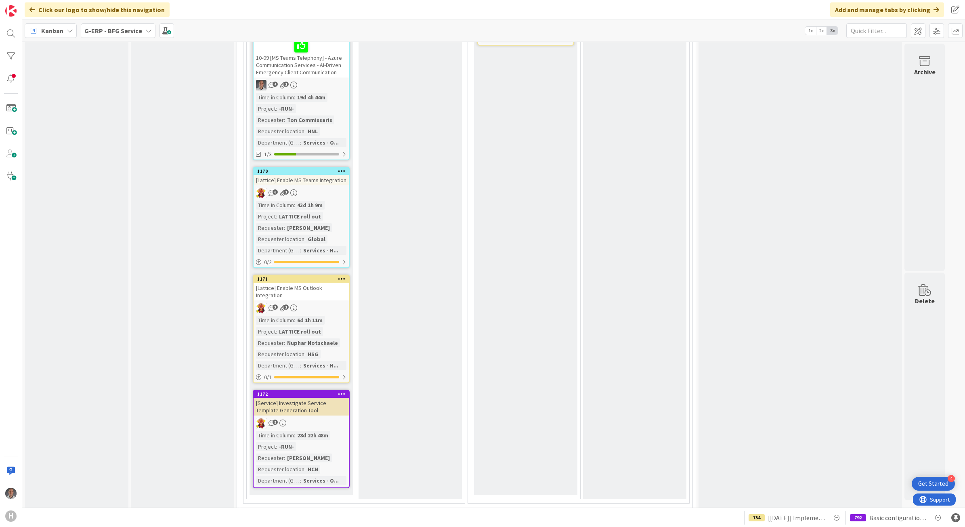
click at [326, 287] on div "[Lattice] Enable MS Outlook Integration" at bounding box center [301, 292] width 95 height 18
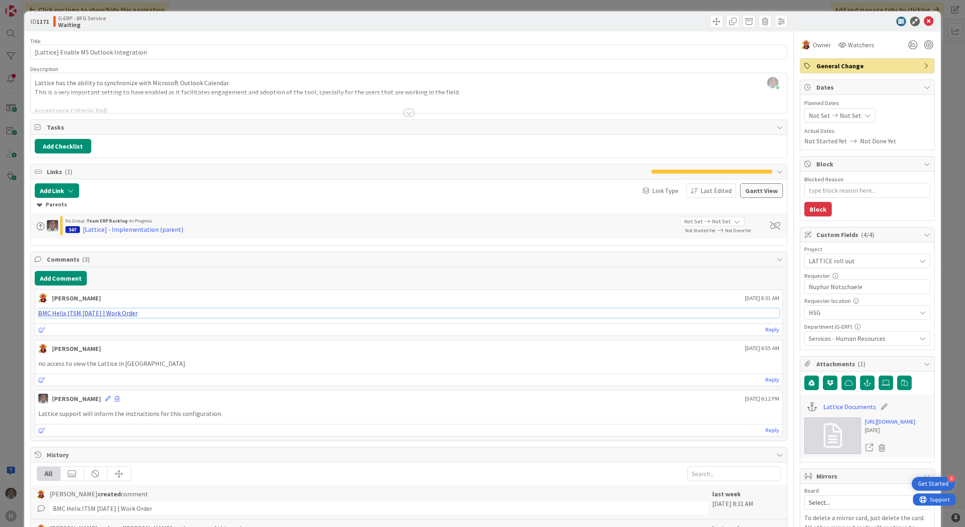
click at [91, 317] on link "BMC Helix ITSM 23.3.02 | Work Order" at bounding box center [87, 313] width 99 height 8
click at [924, 23] on icon at bounding box center [929, 22] width 10 height 10
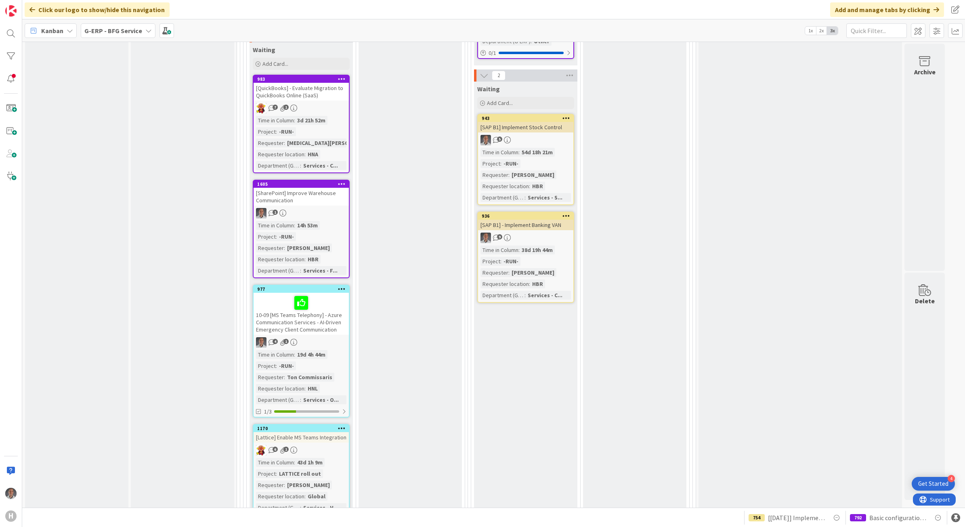
scroll to position [858, 0]
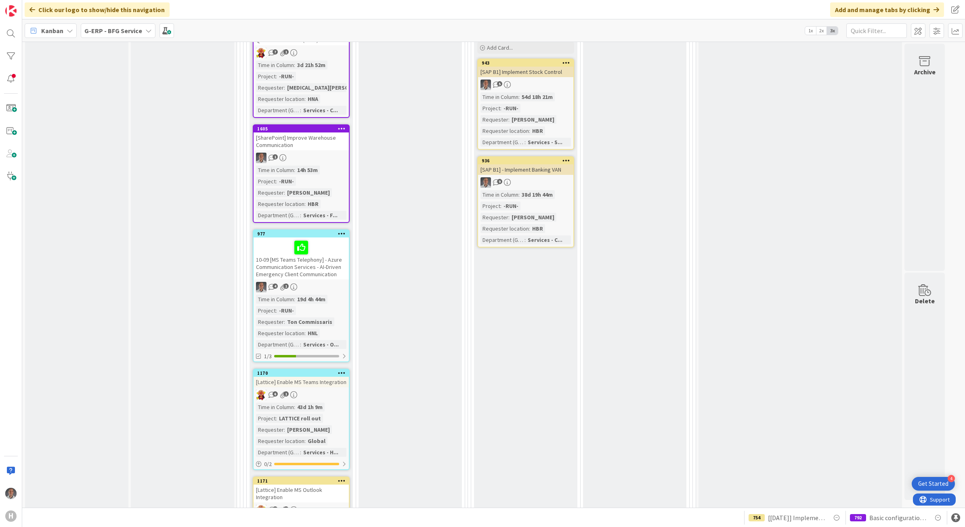
click at [340, 257] on div "10-09 [MS Teams Telephony] - Azure Communication Services - AI-Driven Emergency…" at bounding box center [301, 258] width 95 height 42
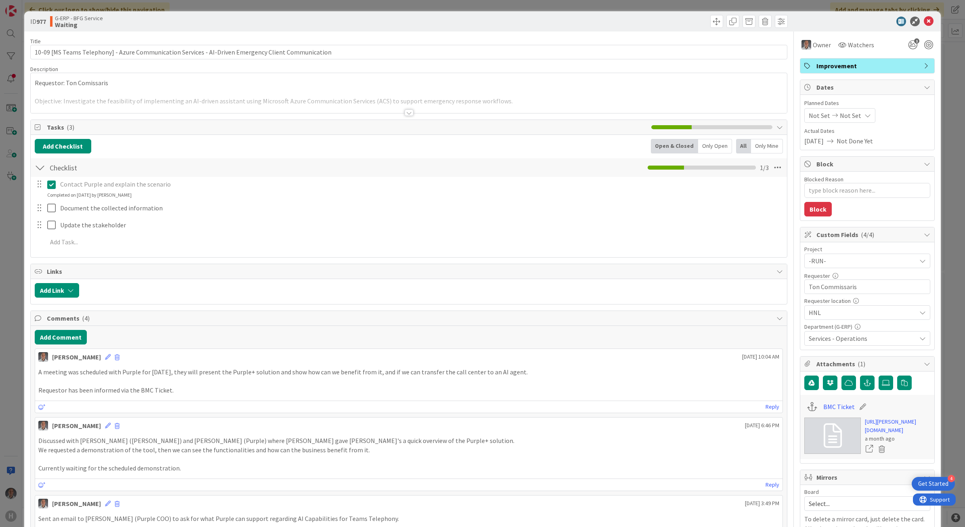
type textarea "x"
click at [924, 22] on icon at bounding box center [929, 22] width 10 height 10
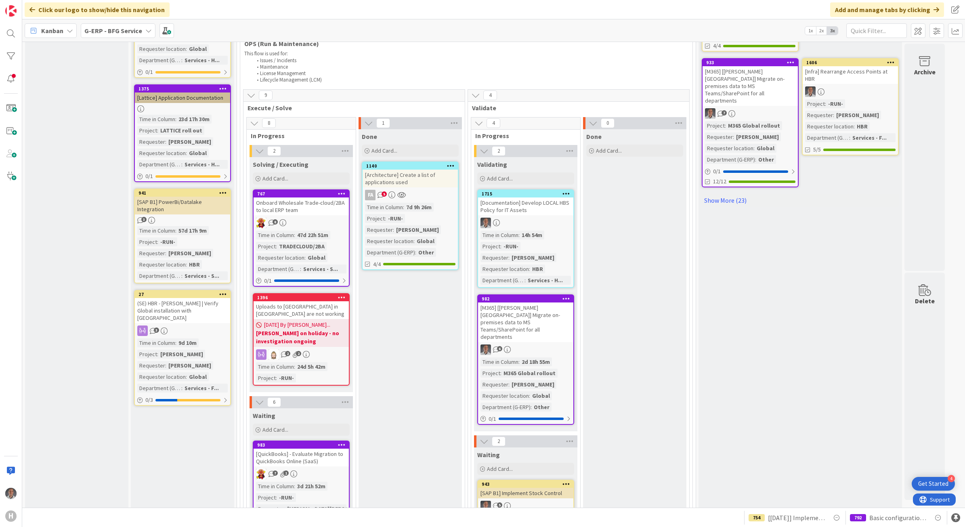
scroll to position [436, 0]
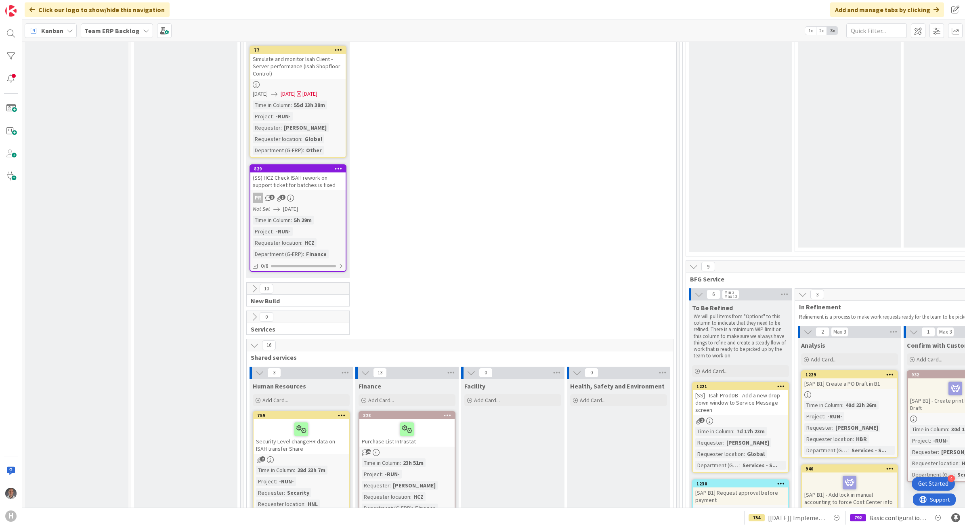
scroll to position [2423, 0]
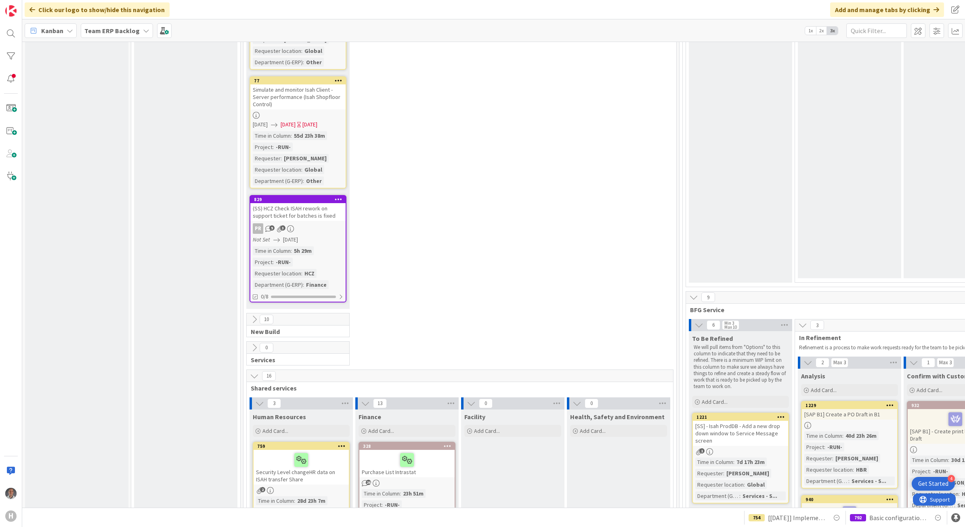
drag, startPoint x: 251, startPoint y: 330, endPoint x: 277, endPoint y: 330, distance: 26.2
click at [251, 343] on icon at bounding box center [254, 347] width 9 height 9
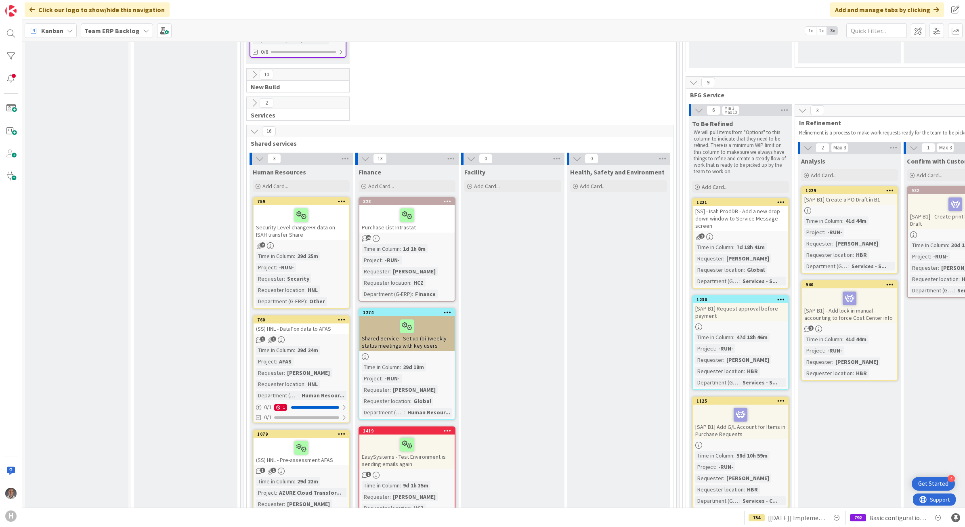
scroll to position [2548, 0]
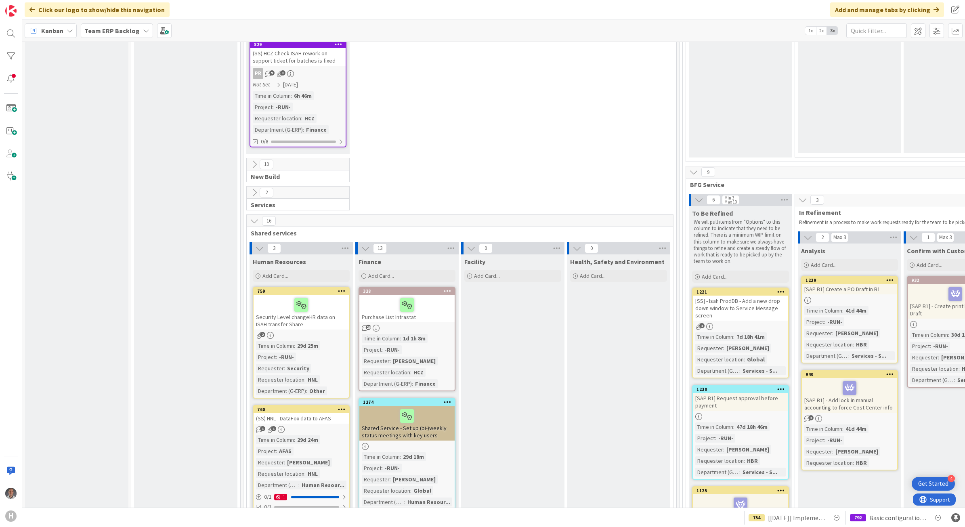
click at [254, 188] on icon at bounding box center [254, 192] width 9 height 9
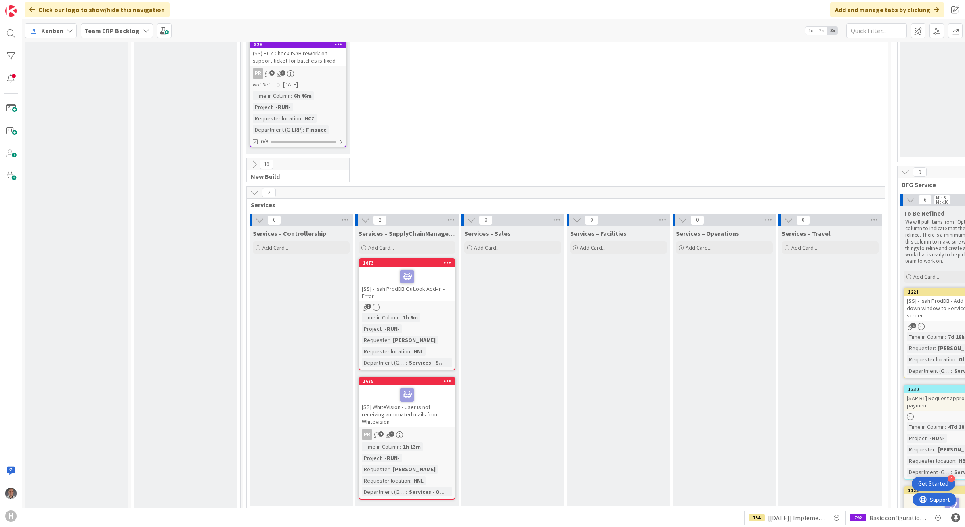
click at [447, 260] on icon at bounding box center [448, 263] width 8 height 6
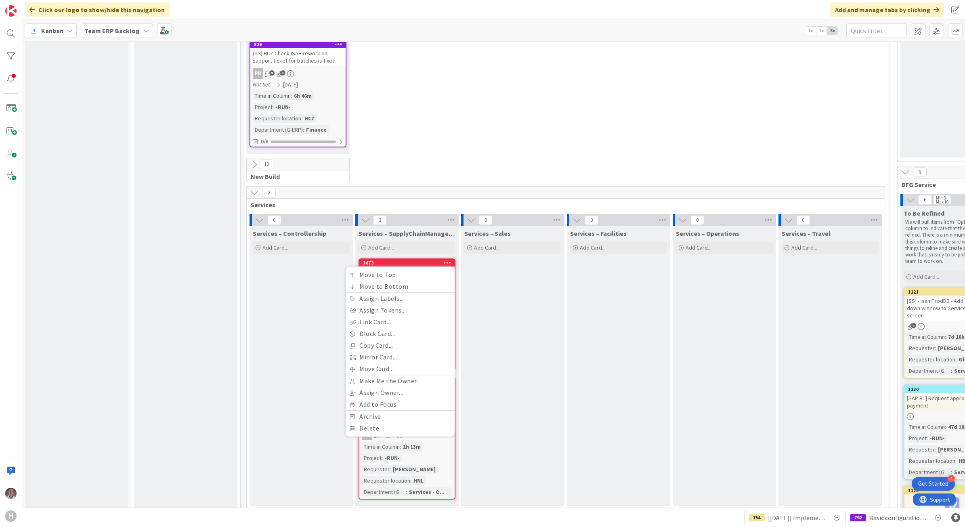
click at [513, 311] on div "Services – Sales Add Card..." at bounding box center [512, 366] width 103 height 280
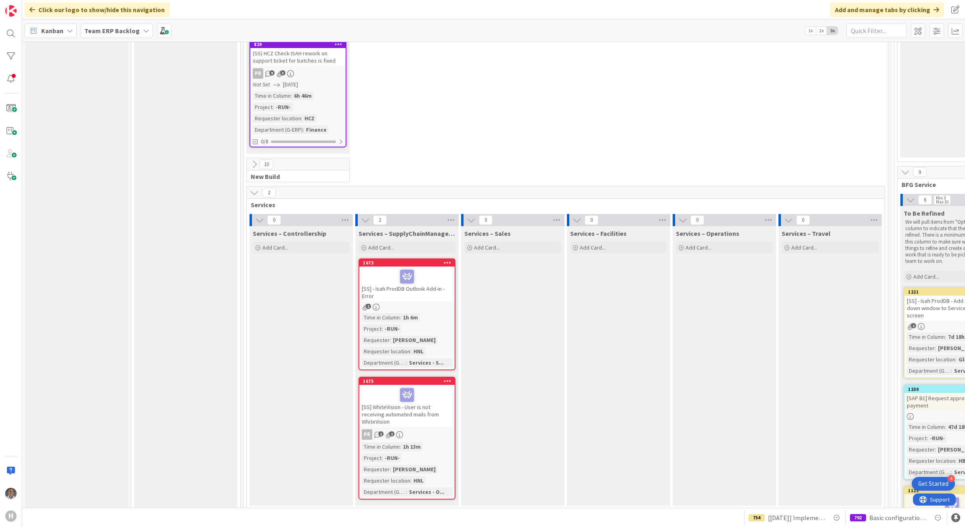
click at [430, 274] on div "[SS] - Isah ProdDB Outlook Add-in - Error" at bounding box center [406, 284] width 95 height 35
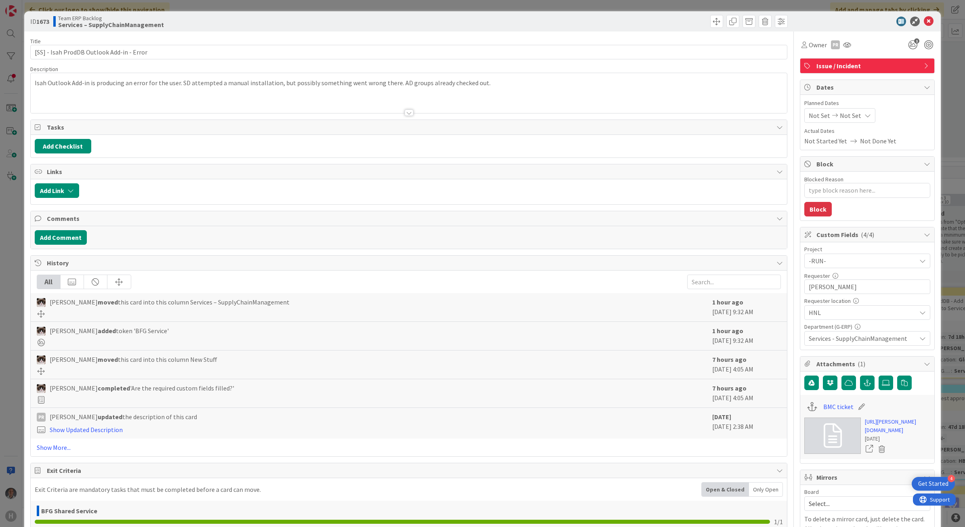
type textarea "x"
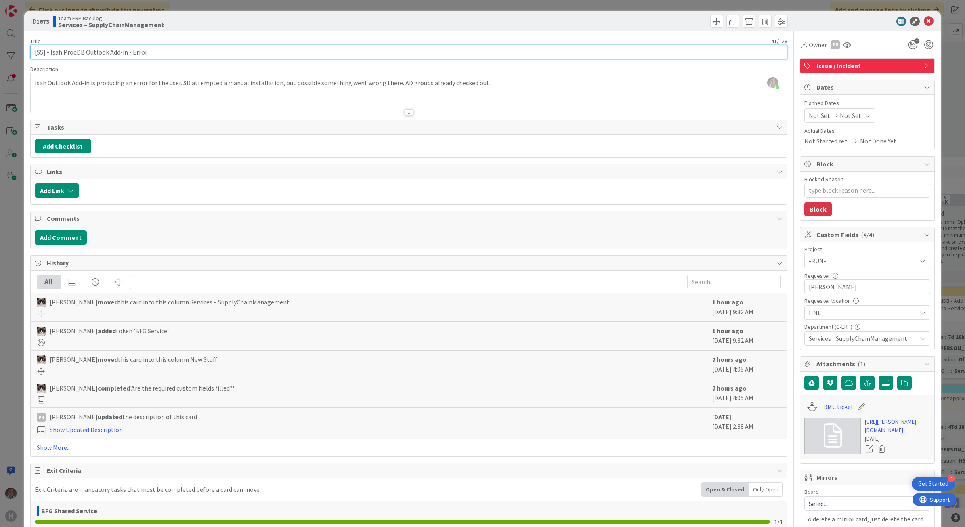
click at [41, 53] on input "[SS] - Isah ProdDB Outlook Add-in - Error" at bounding box center [409, 52] width 758 height 15
type input "[Service] - Isah ProdDB Outlook Add-in - Error"
type textarea "x"
type input "[Service] - Isah ProdDB Outlook Add-in - Error"
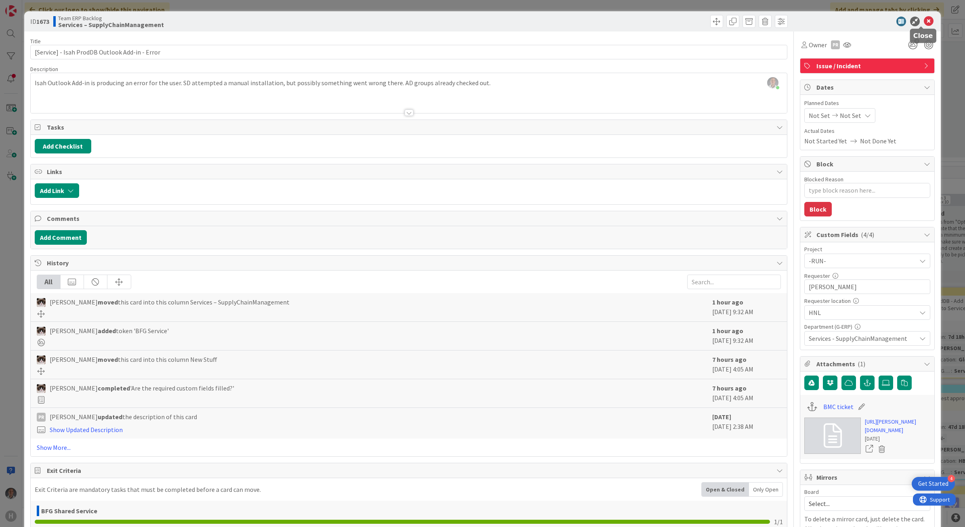
click at [924, 23] on icon at bounding box center [929, 22] width 10 height 10
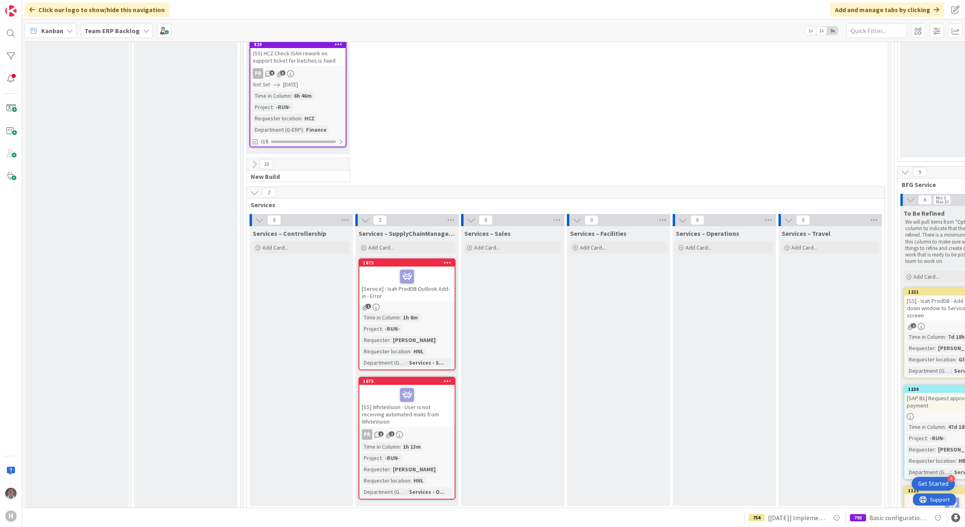
click at [447, 260] on icon at bounding box center [448, 263] width 8 height 6
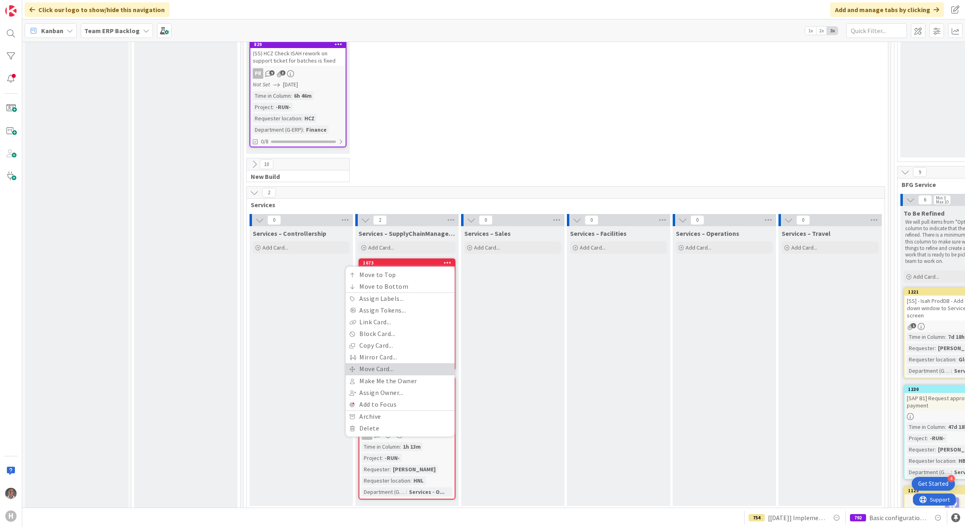
click at [386, 363] on link "Move Card..." at bounding box center [400, 369] width 109 height 12
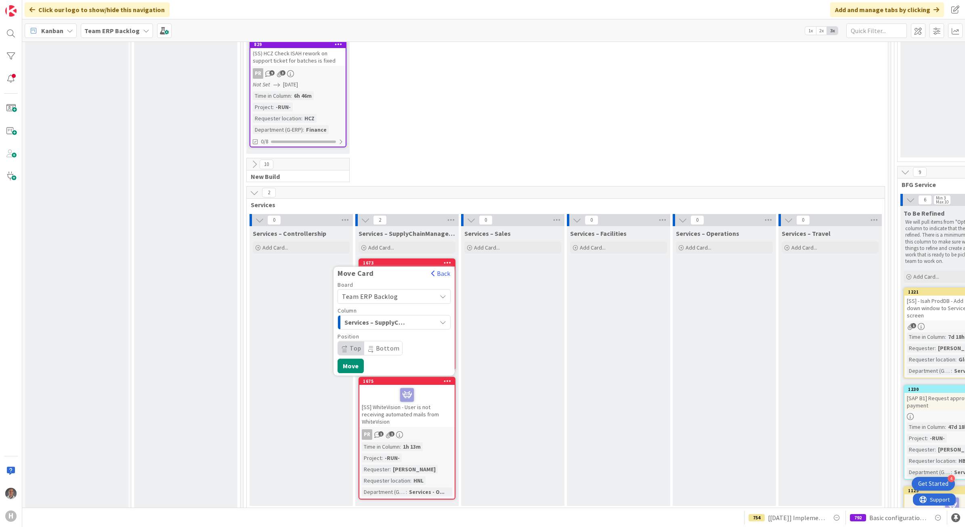
click at [390, 292] on span "Team ERP Backlog" at bounding box center [370, 296] width 56 height 8
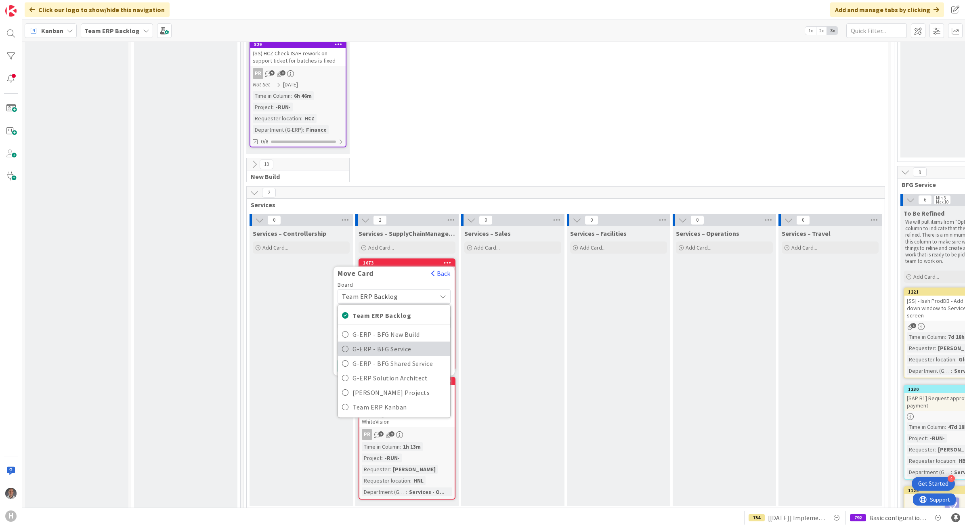
click at [395, 343] on span "G-ERP - BFG Service" at bounding box center [400, 349] width 94 height 12
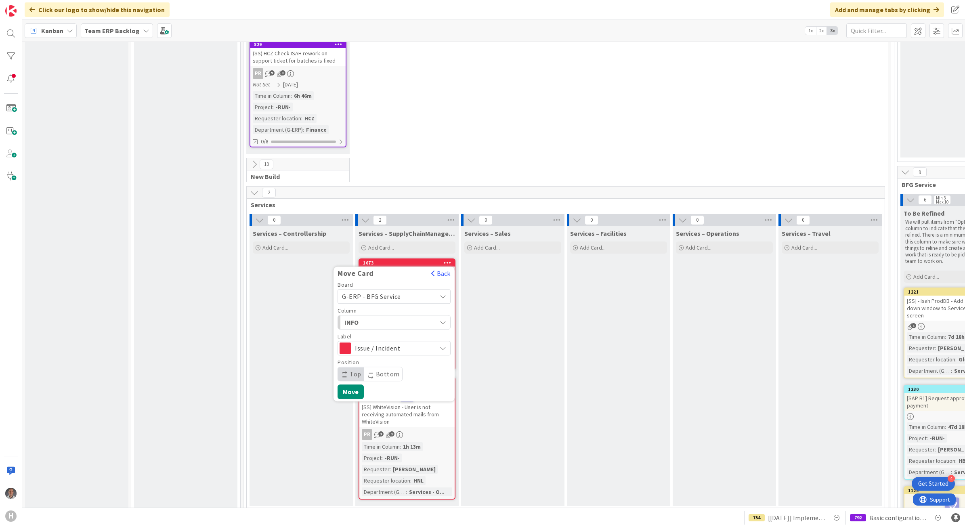
click at [386, 317] on span "INFO" at bounding box center [374, 322] width 61 height 10
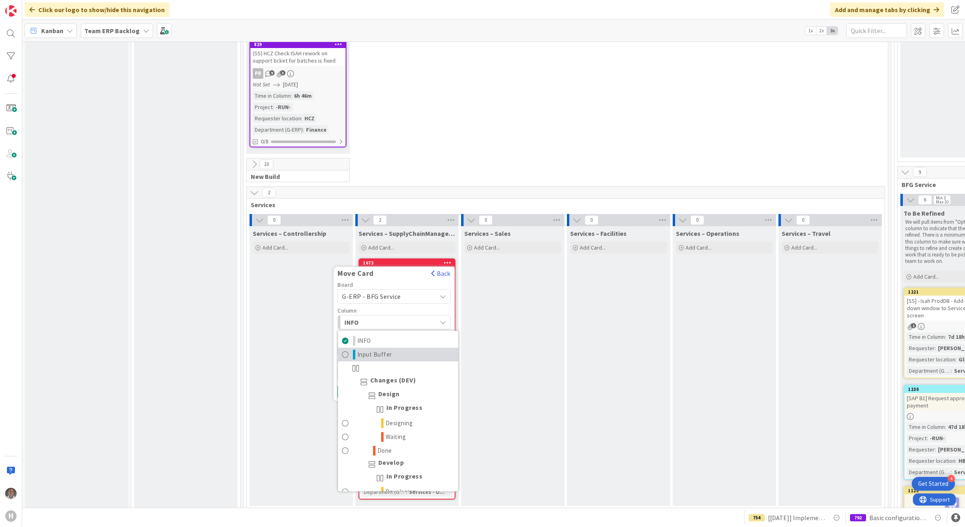
click at [385, 350] on span "Input Buffer" at bounding box center [374, 355] width 35 height 10
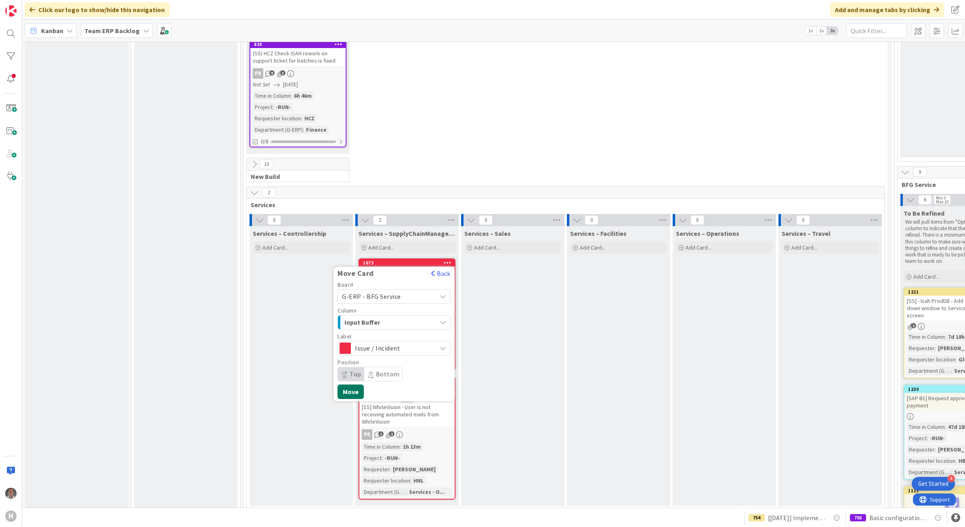
click at [351, 384] on button "Move" at bounding box center [351, 391] width 26 height 15
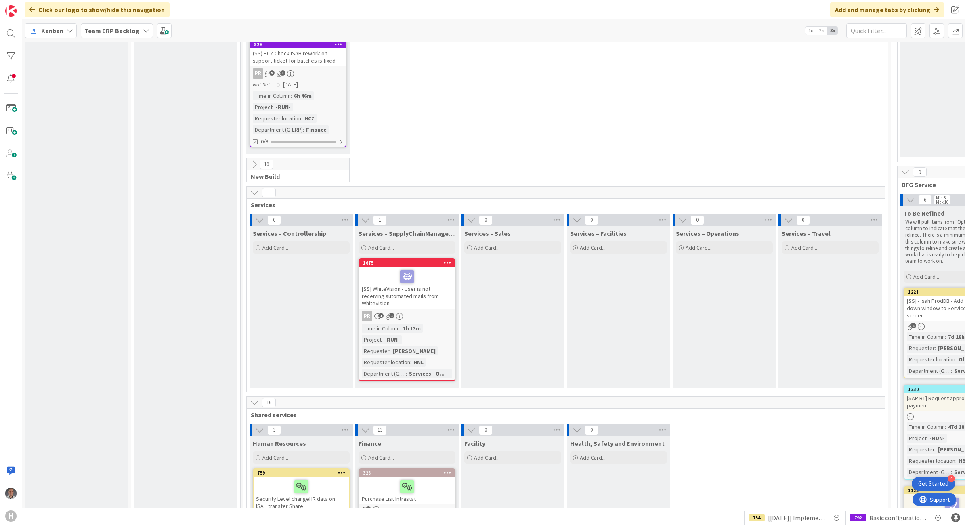
click at [439, 279] on div "[SS] WhiteVision - User is not receiving automated mails from WhiteVision" at bounding box center [406, 288] width 95 height 42
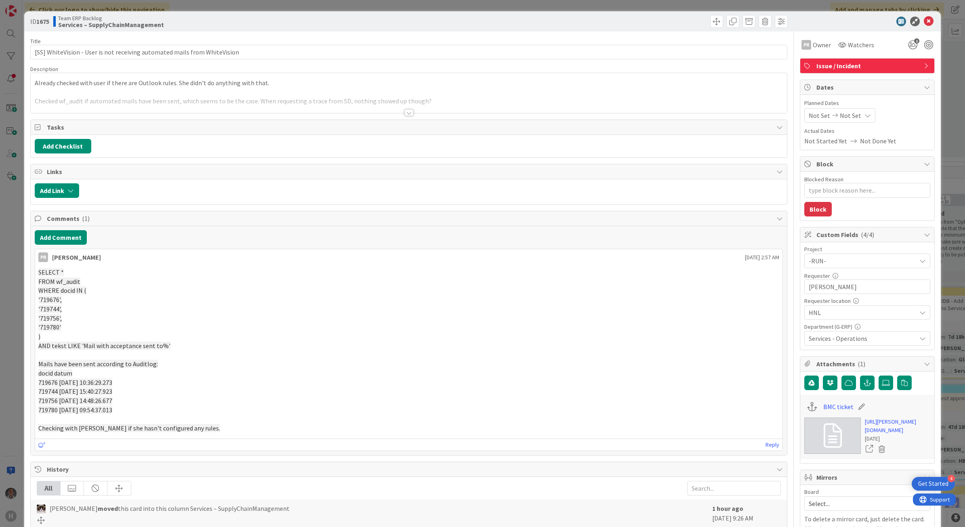
type textarea "x"
click at [405, 114] on div at bounding box center [409, 112] width 9 height 6
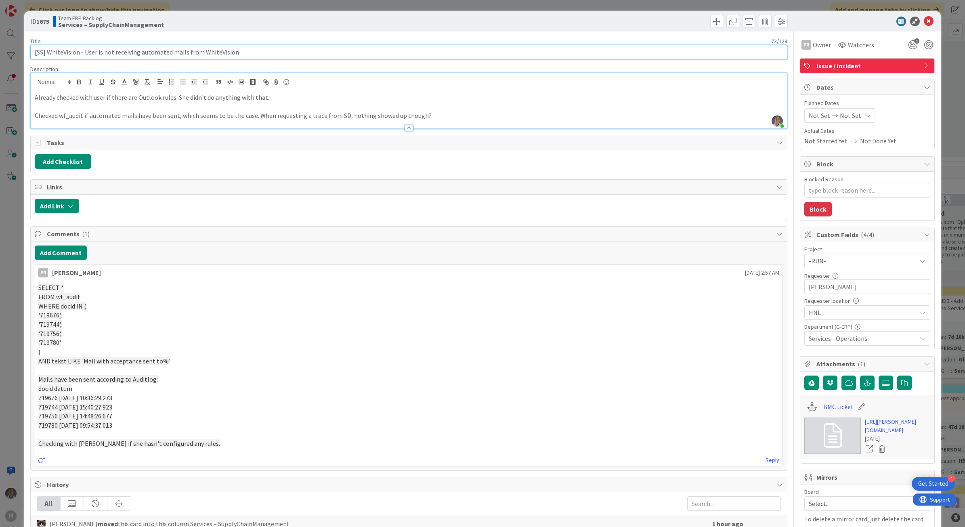
click at [42, 55] on input "[SS] WhiteVision - User is not receiving automated mails from WhiteVision" at bounding box center [409, 52] width 758 height 15
type input "[Service] WhiteVision - User is not receiving automated mails from WhiteVision"
type textarea "x"
type input "[Service] WhiteVision - User is not receiving automated mails from WhiteVision"
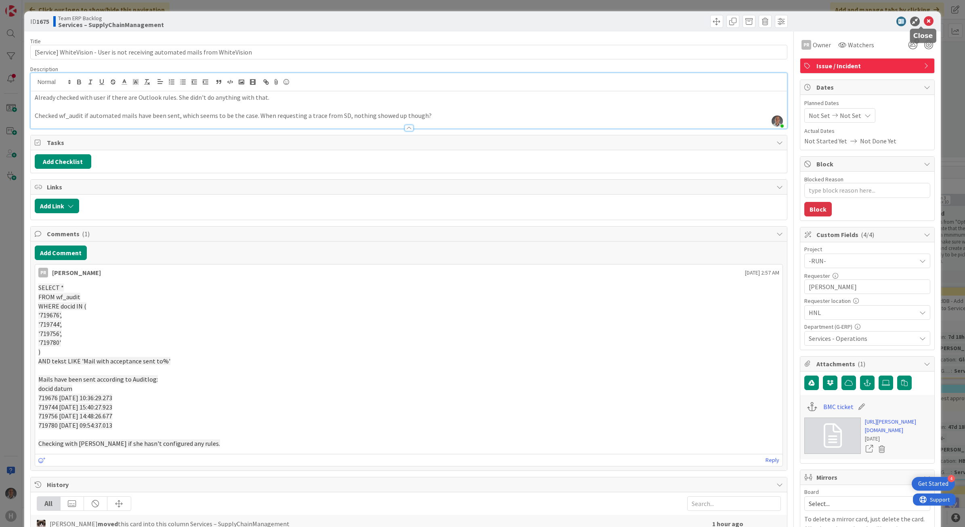
click at [924, 20] on icon at bounding box center [929, 22] width 10 height 10
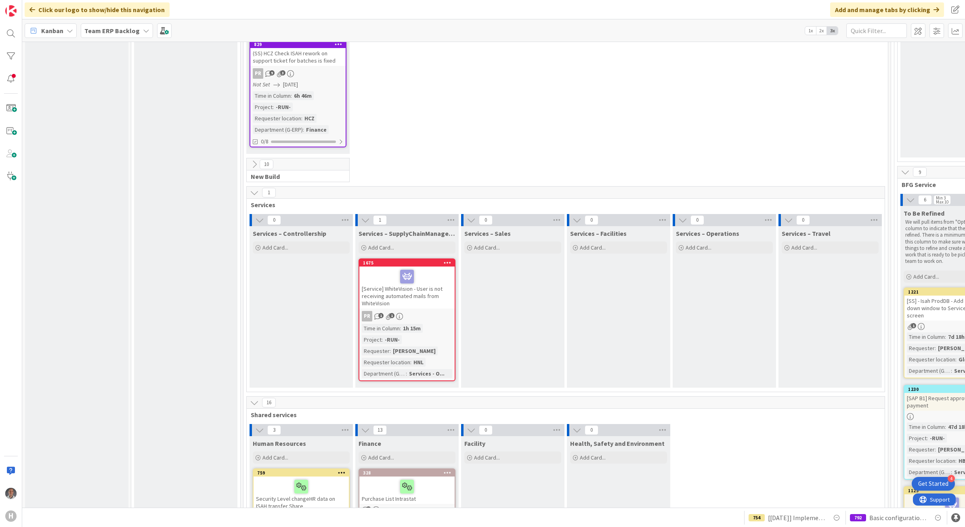
click at [448, 260] on icon at bounding box center [448, 263] width 8 height 6
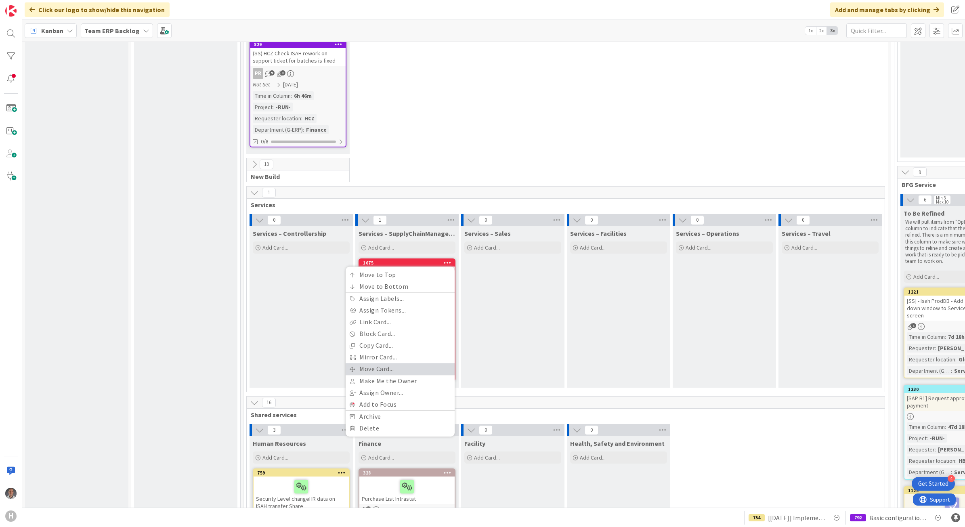
click at [381, 363] on link "Move Card..." at bounding box center [400, 369] width 109 height 12
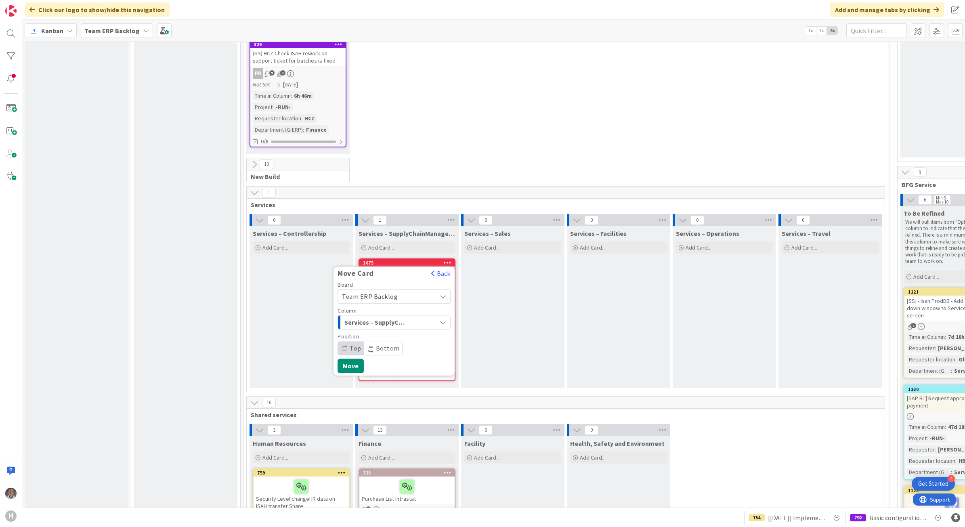
click at [377, 292] on span "Team ERP Backlog" at bounding box center [370, 296] width 56 height 8
click at [374, 343] on span "G-ERP - BFG Service" at bounding box center [400, 349] width 94 height 12
click at [392, 317] on span "INFO" at bounding box center [374, 322] width 61 height 10
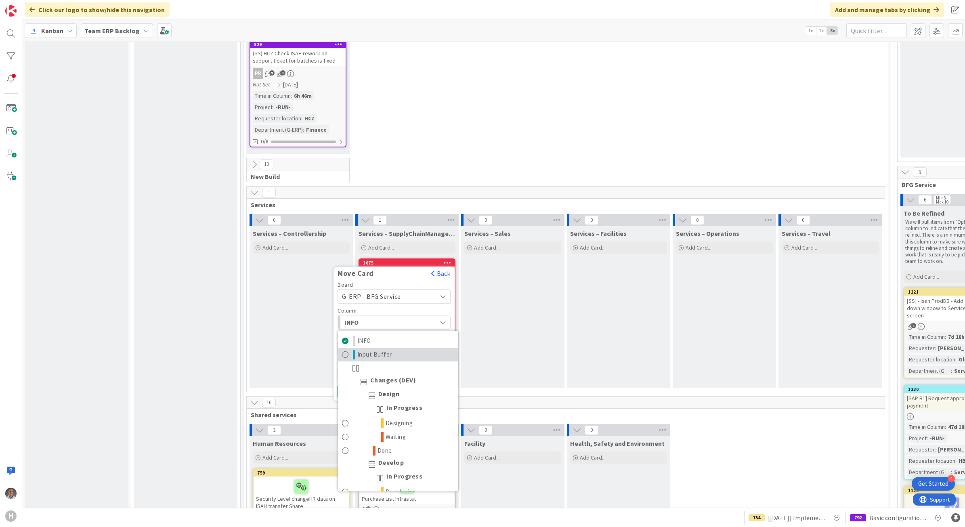
click at [364, 350] on span "Input Buffer" at bounding box center [374, 355] width 35 height 10
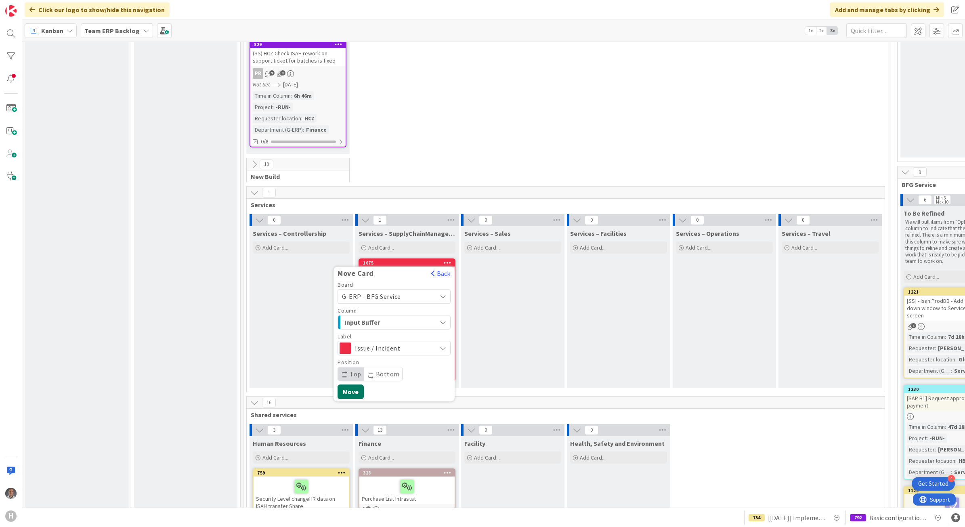
click at [352, 384] on button "Move" at bounding box center [351, 391] width 26 height 15
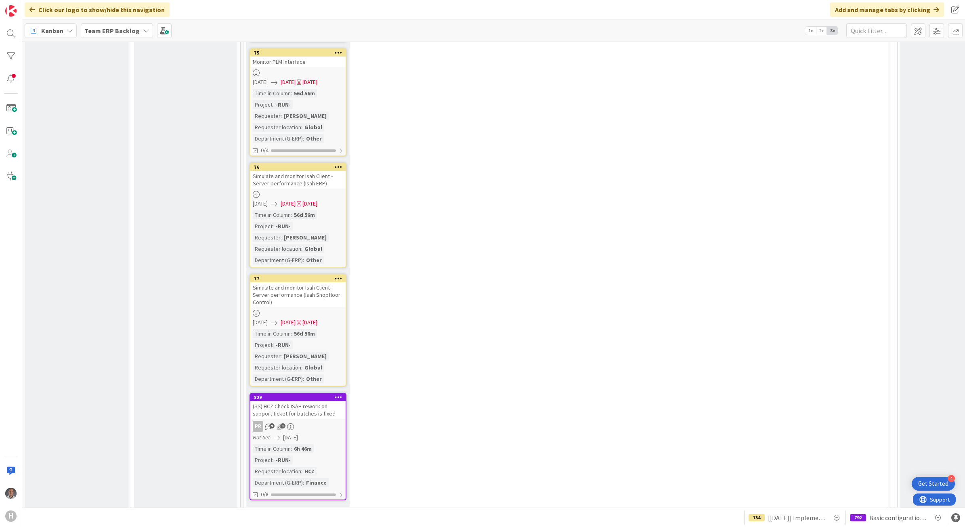
scroll to position [2195, 0]
